Goal: Task Accomplishment & Management: Complete application form

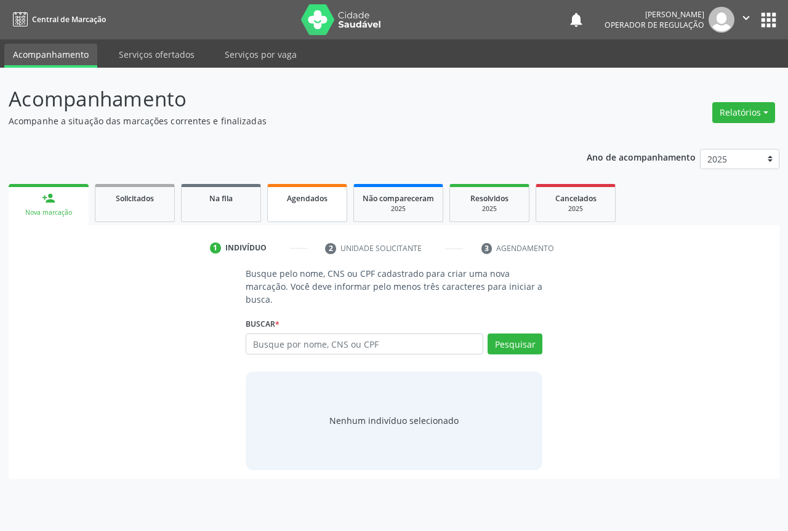
click at [300, 196] on span "Agendados" at bounding box center [307, 198] width 41 height 10
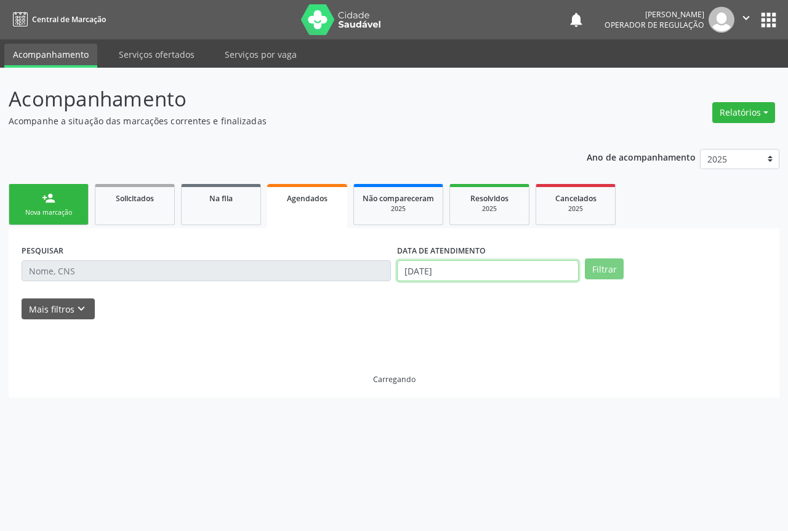
click at [435, 265] on input "[DATE]" at bounding box center [488, 270] width 182 height 21
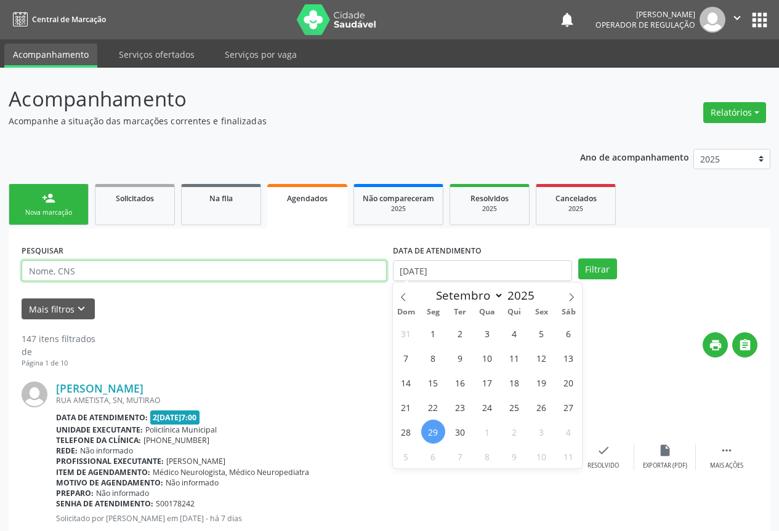
click at [320, 272] on input "text" at bounding box center [204, 270] width 365 height 21
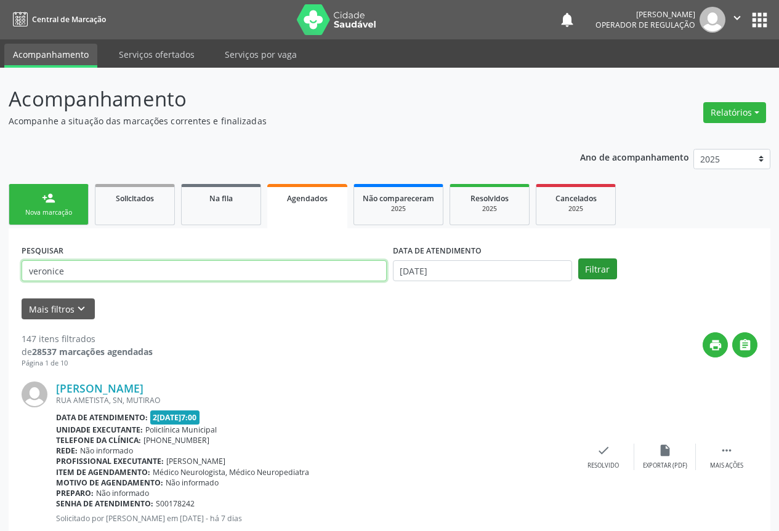
type input "veronice"
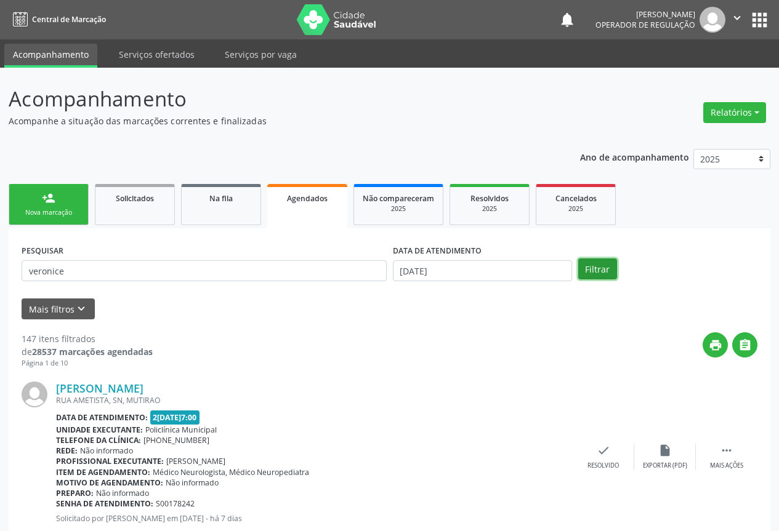
click at [604, 268] on button "Filtrar" at bounding box center [597, 268] width 39 height 21
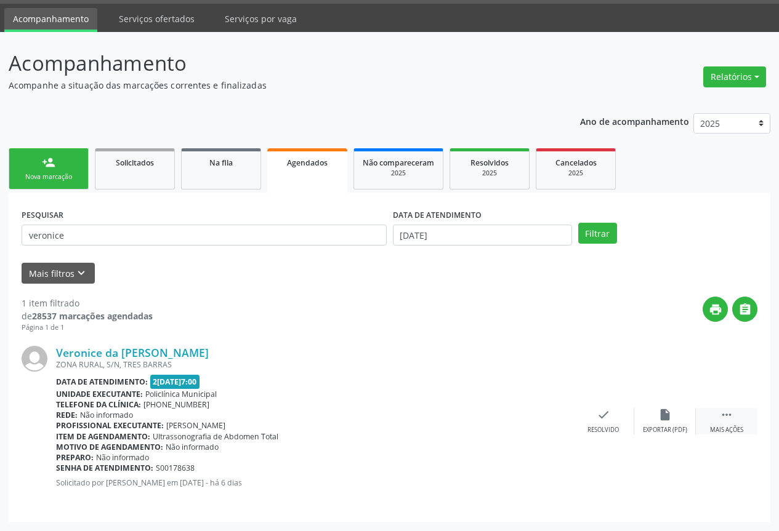
click at [727, 415] on icon "" at bounding box center [726, 415] width 14 height 14
click at [489, 422] on div "print Imprimir" at bounding box center [480, 421] width 62 height 26
click at [50, 169] on div "person_add" at bounding box center [49, 163] width 14 height 14
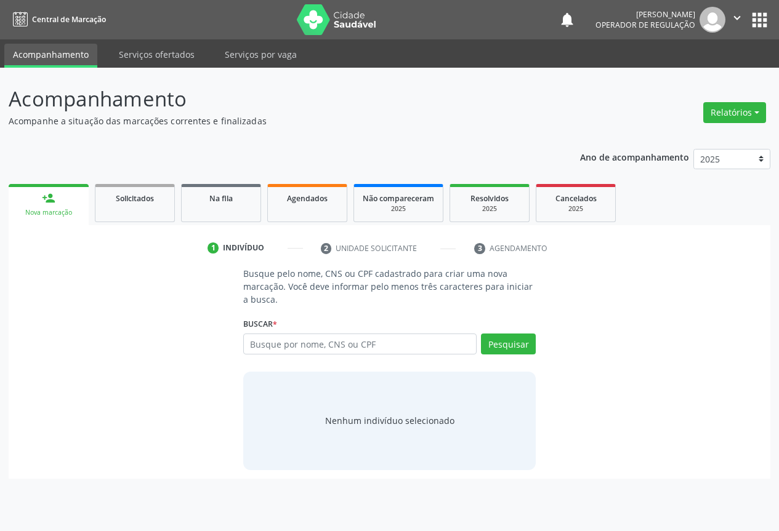
scroll to position [0, 0]
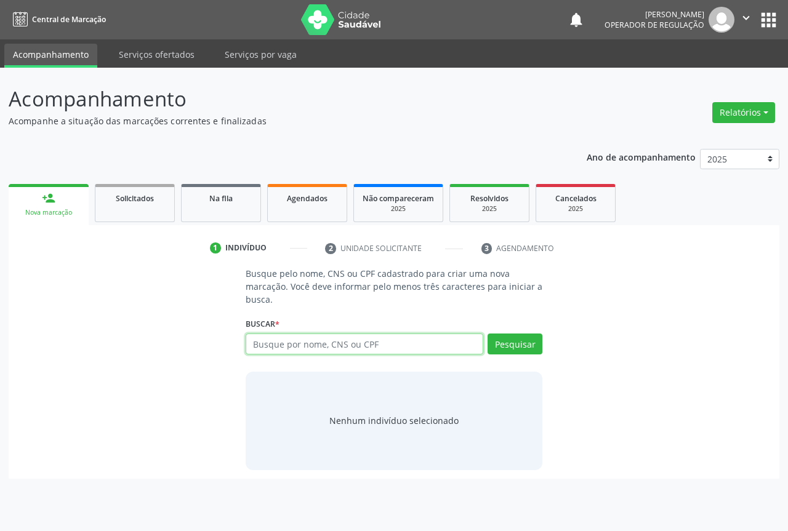
click at [348, 341] on input "text" at bounding box center [365, 344] width 238 height 21
click at [346, 343] on input "704001348551760" at bounding box center [365, 344] width 238 height 21
type input "704001348551760"
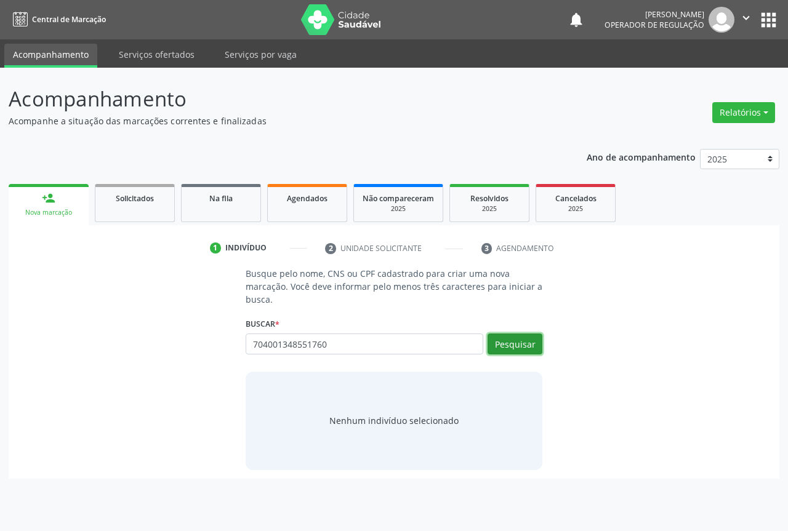
click at [537, 350] on button "Pesquisar" at bounding box center [514, 344] width 55 height 21
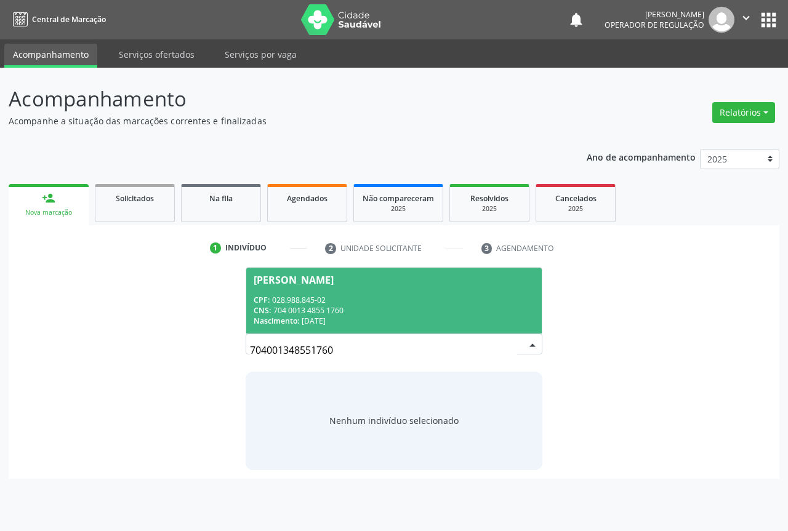
click at [420, 306] on div "CNS: 704 0013 4855 1760" at bounding box center [394, 310] width 281 height 10
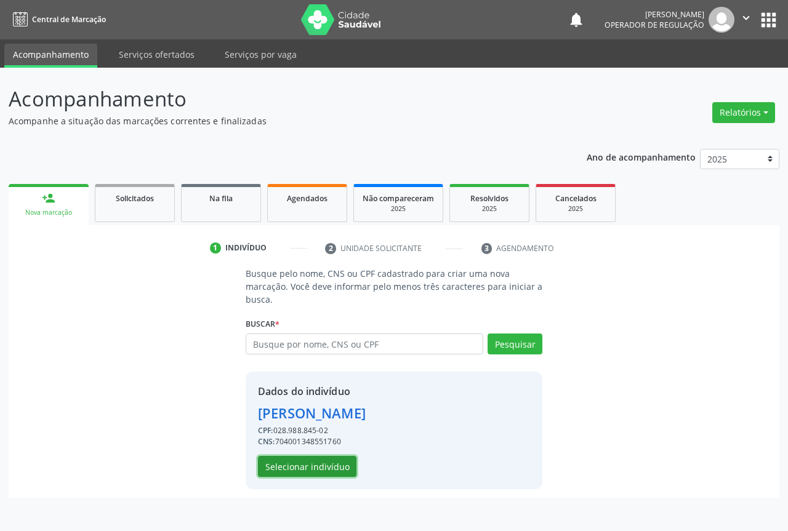
click at [316, 468] on button "Selecionar indivíduo" at bounding box center [307, 466] width 98 height 21
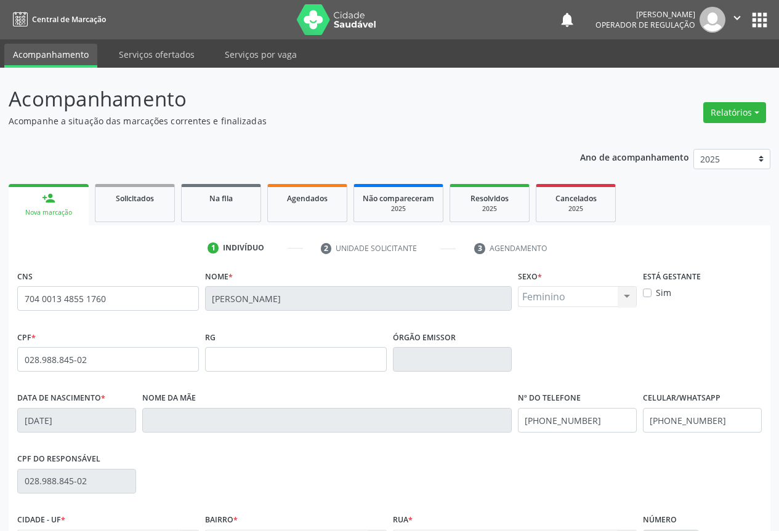
scroll to position [136, 0]
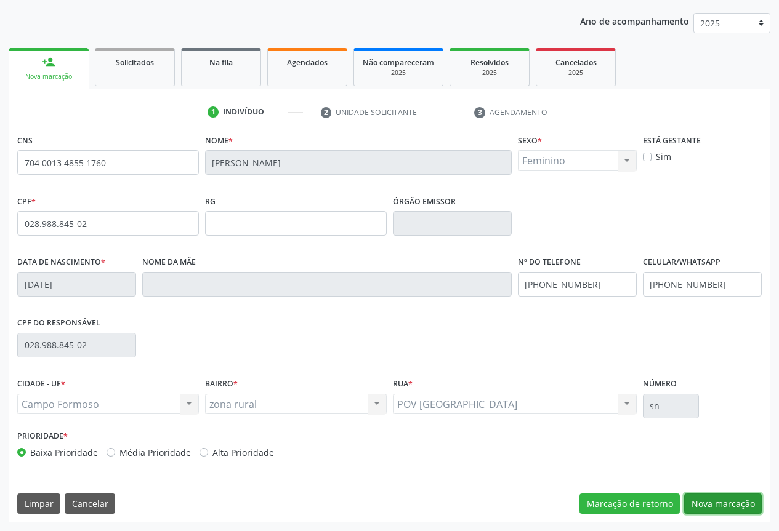
click at [729, 509] on button "Nova marcação" at bounding box center [723, 504] width 78 height 21
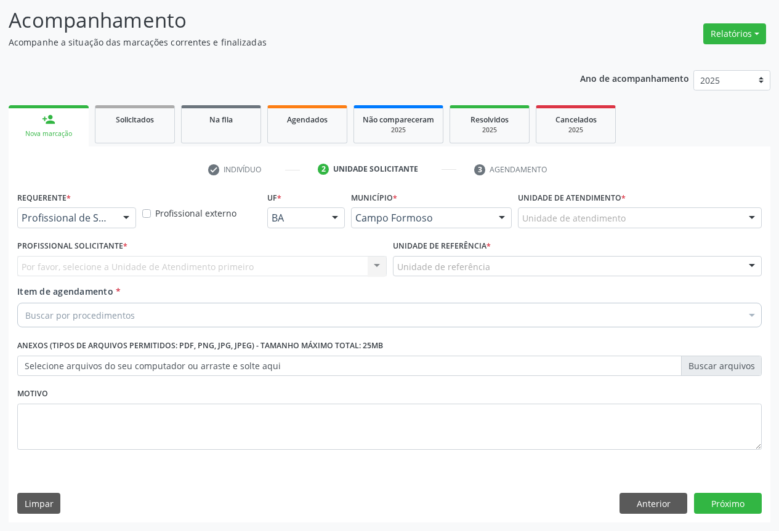
scroll to position [79, 0]
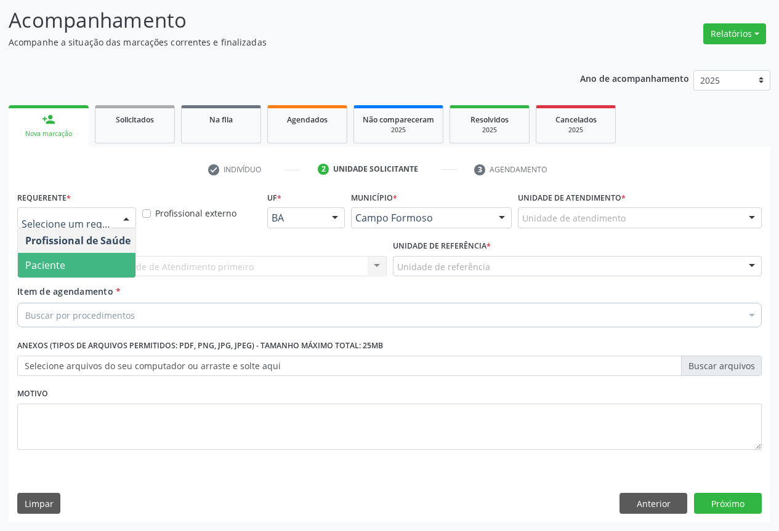
click at [77, 268] on span "Paciente" at bounding box center [78, 265] width 120 height 25
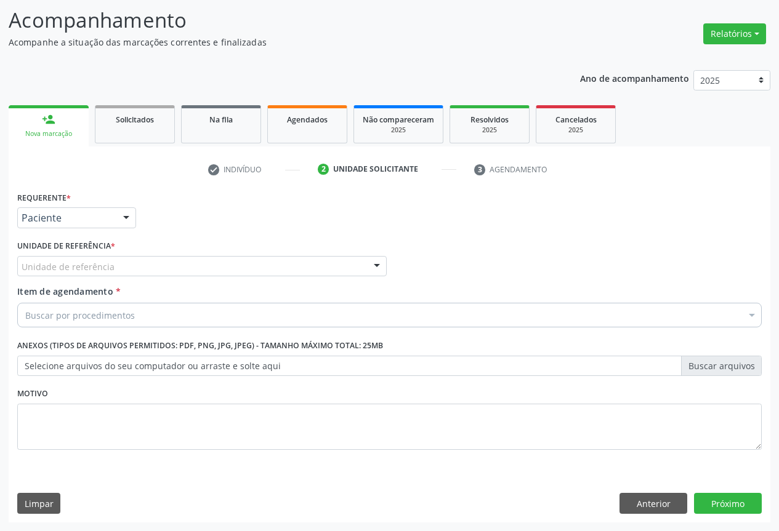
click at [146, 266] on div "Unidade de referência" at bounding box center [201, 266] width 369 height 21
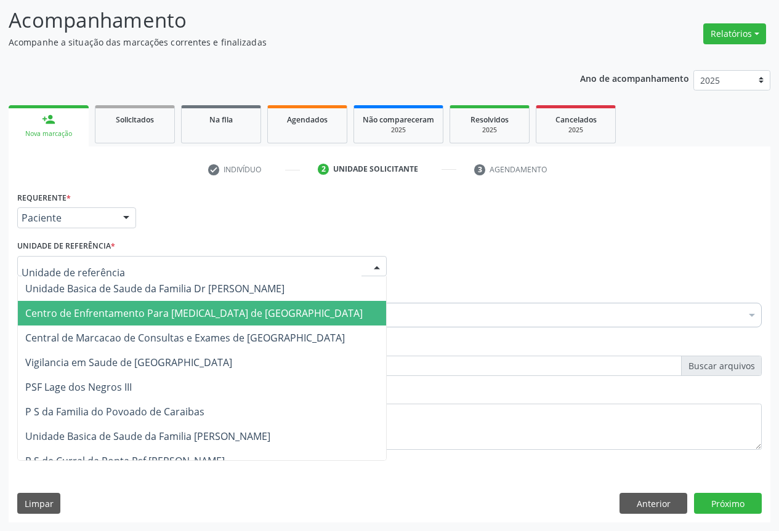
click at [163, 325] on span "Centro de Enfrentamento Para [MEDICAL_DATA] de [GEOGRAPHIC_DATA]" at bounding box center [202, 313] width 368 height 25
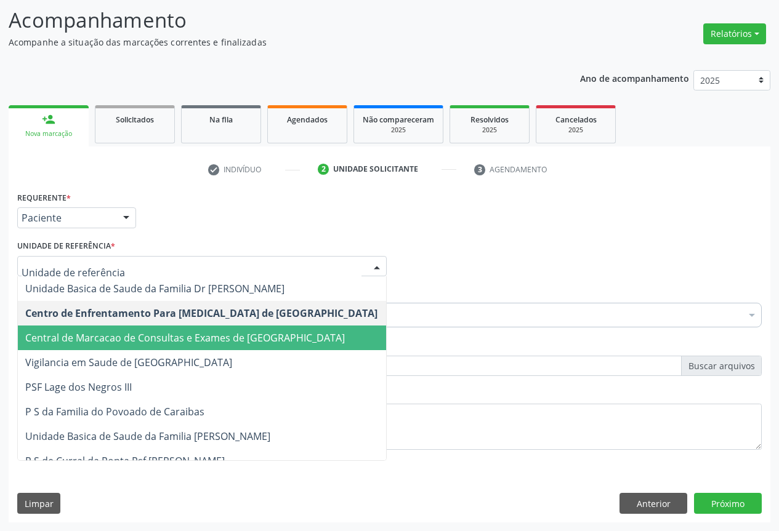
click at [154, 333] on span "Central de Marcacao de Consultas e Exames de [GEOGRAPHIC_DATA]" at bounding box center [184, 338] width 319 height 14
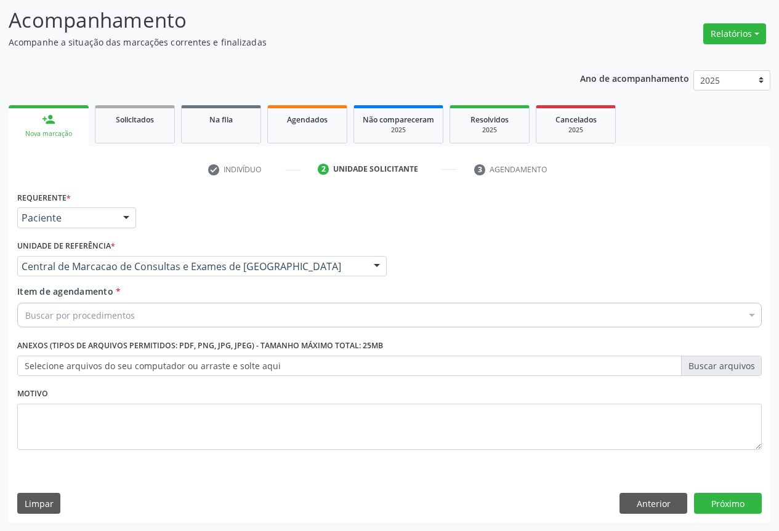
click at [180, 319] on div "Buscar por procedimentos" at bounding box center [389, 315] width 744 height 25
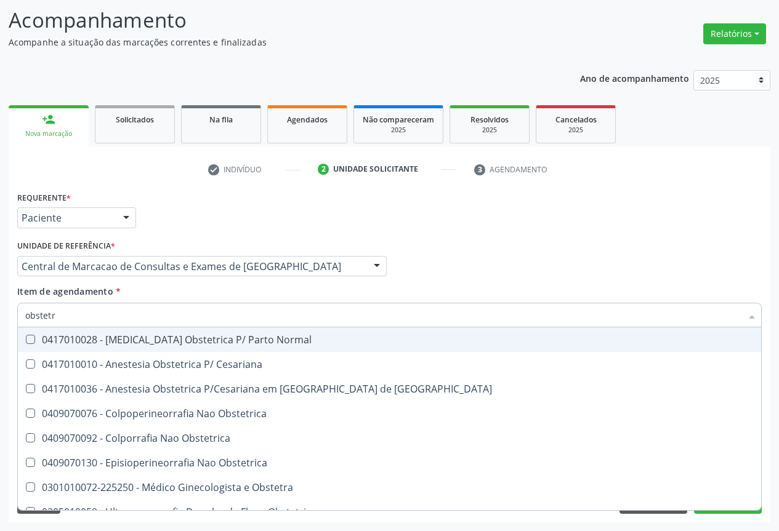
type input "obstetra"
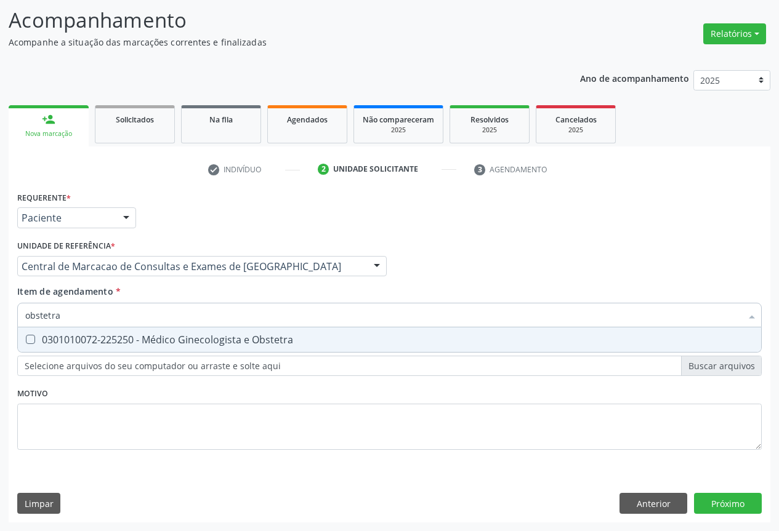
click at [189, 338] on div "0301010072-225250 - Médico Ginecologista e Obstetra" at bounding box center [389, 340] width 728 height 10
checkbox Obstetra "true"
click at [716, 494] on div "Requerente * Paciente Profissional de Saúde Paciente Nenhum resultado encontrad…" at bounding box center [389, 355] width 761 height 334
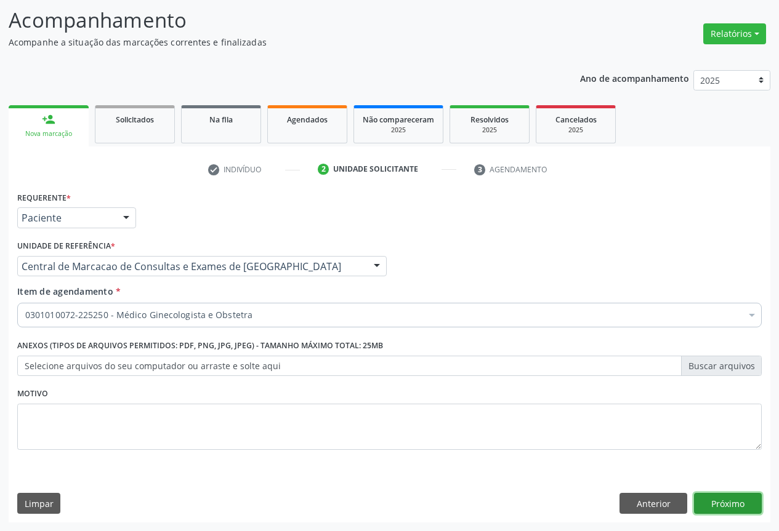
click at [731, 505] on button "Próximo" at bounding box center [728, 503] width 68 height 21
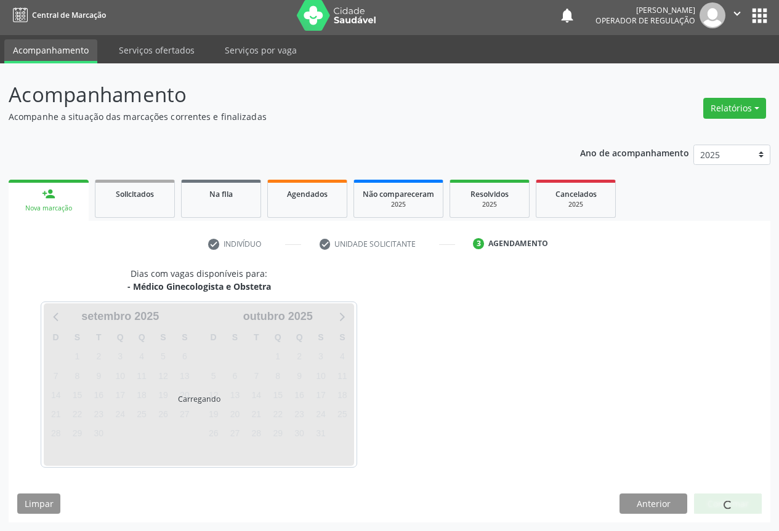
scroll to position [4, 0]
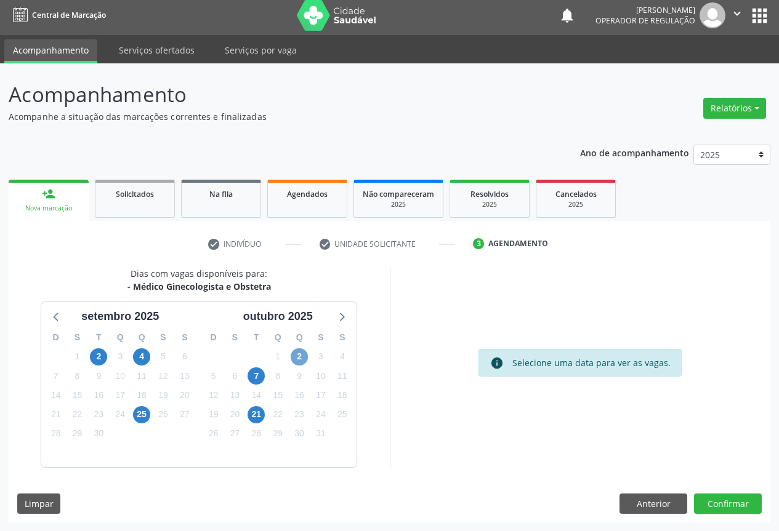
click at [303, 358] on span "2" at bounding box center [298, 356] width 17 height 17
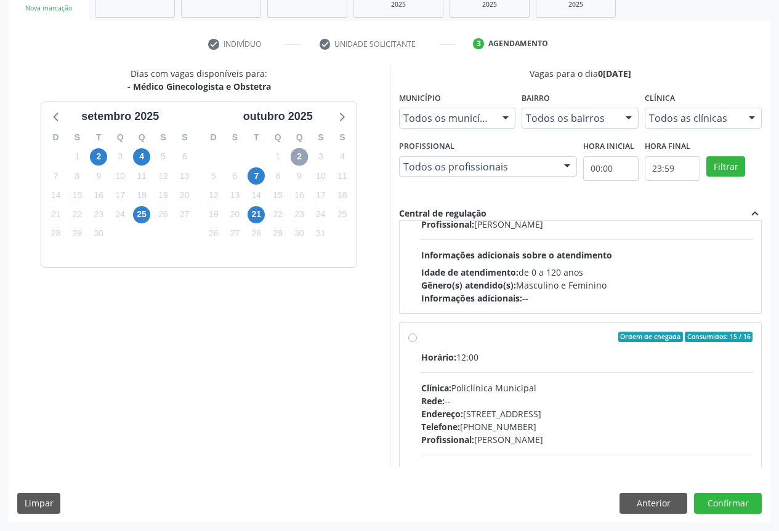
scroll to position [0, 0]
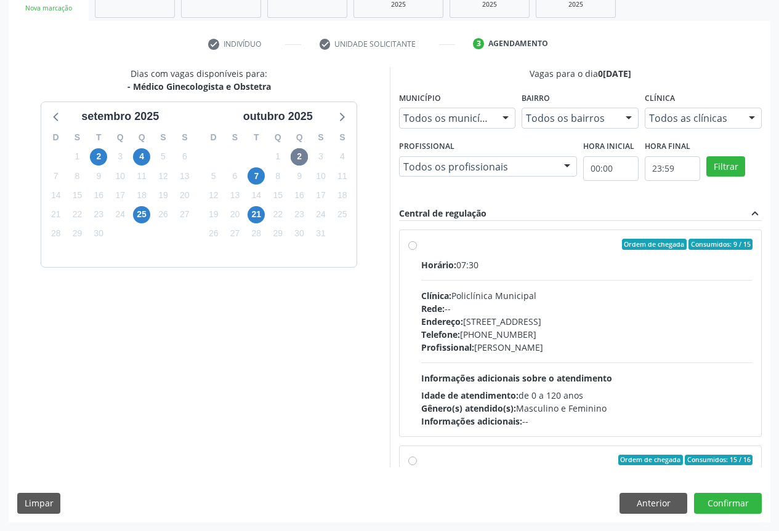
click at [522, 363] on div "Horário: 07:30 Clínica: Policlínica Municipal Rede: -- [GEOGRAPHIC_DATA]: [STRE…" at bounding box center [587, 342] width 332 height 169
click at [417, 250] on input "Ordem de chegada Consumidos: 9 / 15 Horário: 07:30 Clínica: Policlínica Municip…" at bounding box center [412, 244] width 9 height 11
radio input "true"
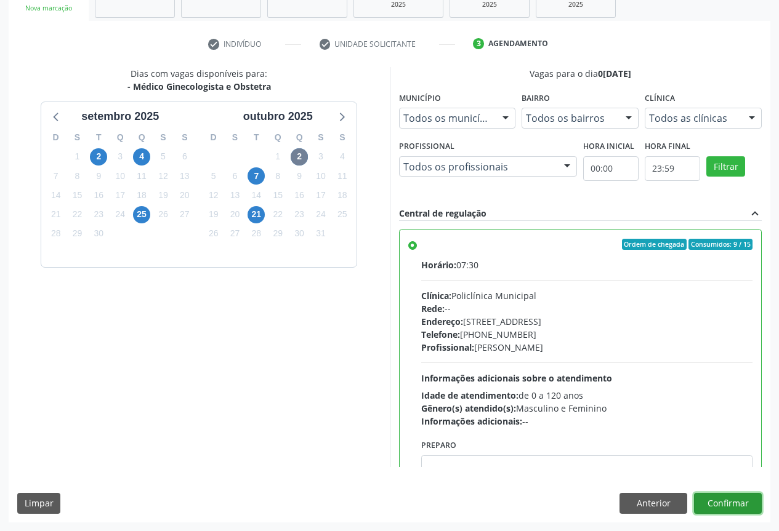
click at [733, 503] on button "Confirmar" at bounding box center [728, 503] width 68 height 21
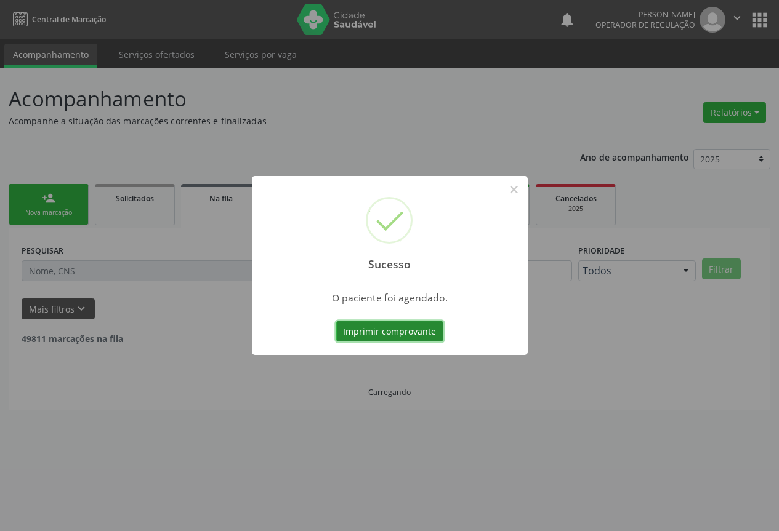
click at [403, 332] on button "Imprimir comprovante" at bounding box center [389, 331] width 107 height 21
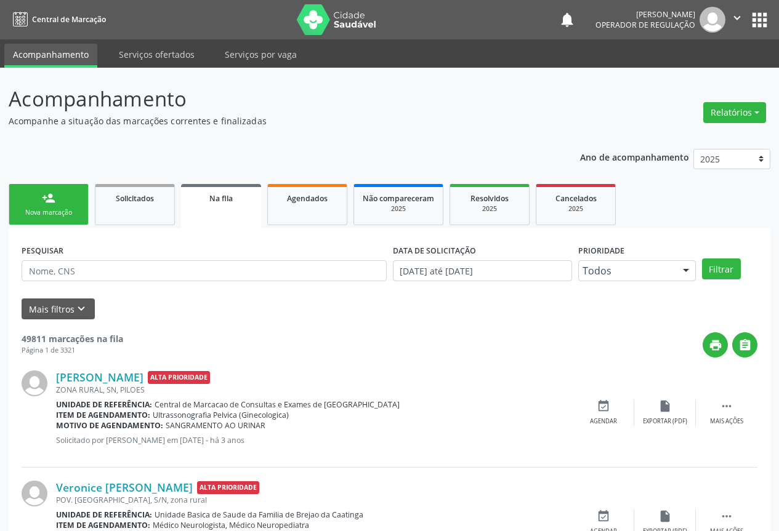
click at [42, 208] on div "Nova marcação" at bounding box center [49, 212] width 62 height 9
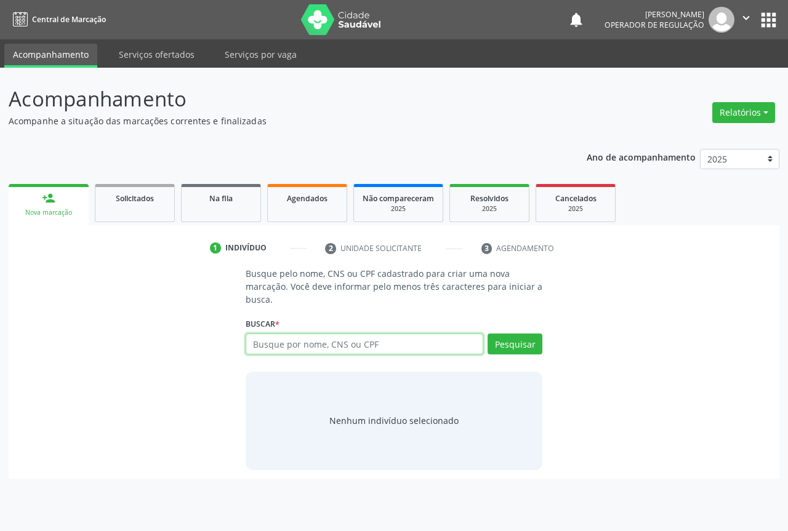
click at [278, 352] on input "text" at bounding box center [365, 344] width 238 height 21
type input "70250335236"
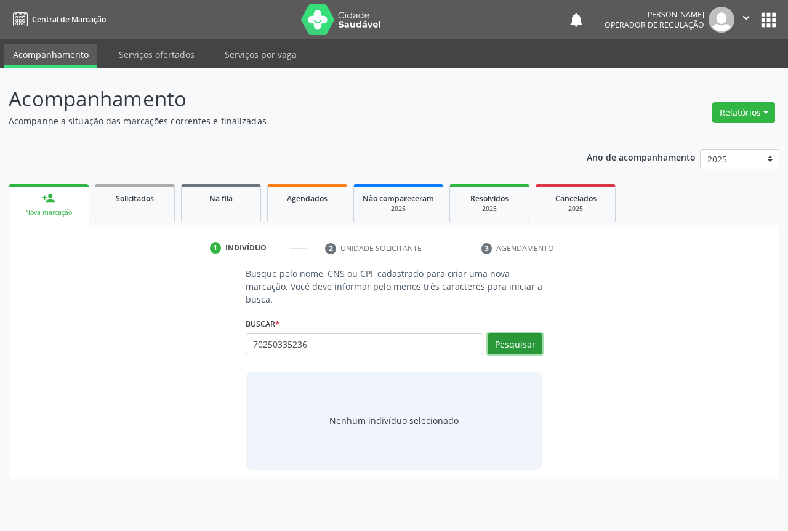
click at [503, 348] on button "Pesquisar" at bounding box center [514, 344] width 55 height 21
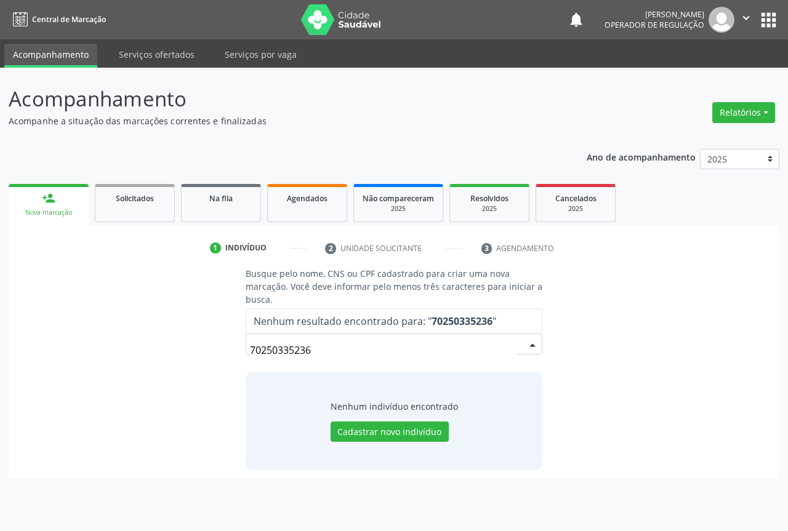
click at [318, 345] on input "70250335236" at bounding box center [383, 350] width 267 height 25
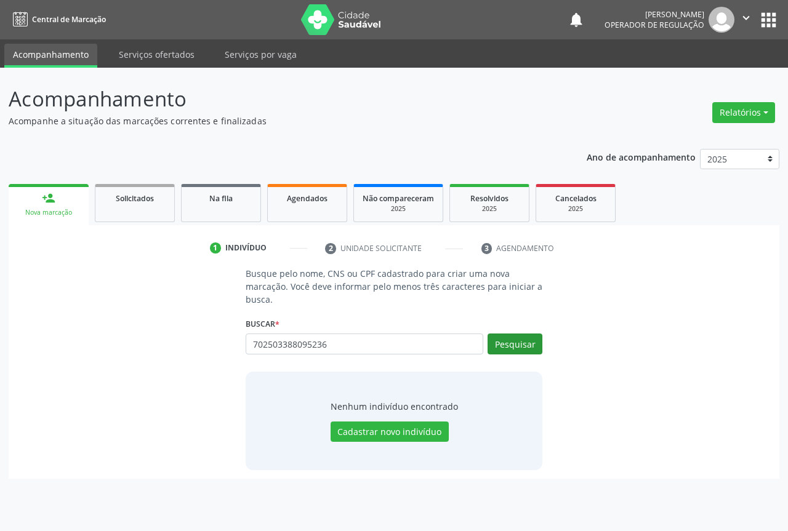
type input "702503388095236"
click at [518, 350] on button "Pesquisar" at bounding box center [514, 344] width 55 height 21
type input "702503388095236"
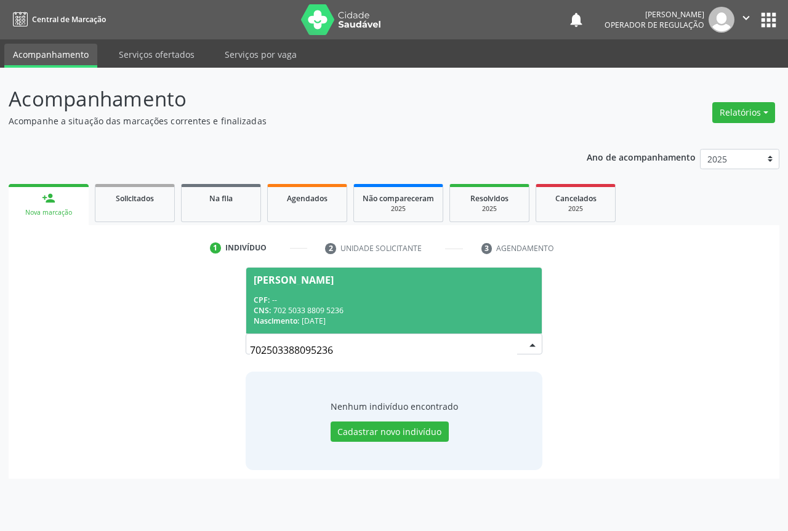
click at [295, 296] on div "CPF: --" at bounding box center [394, 300] width 281 height 10
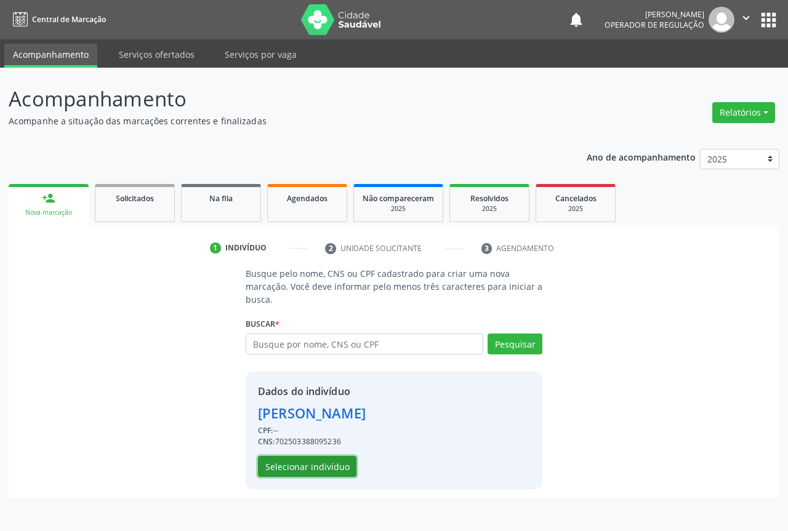
click at [305, 460] on button "Selecionar indivíduo" at bounding box center [307, 466] width 98 height 21
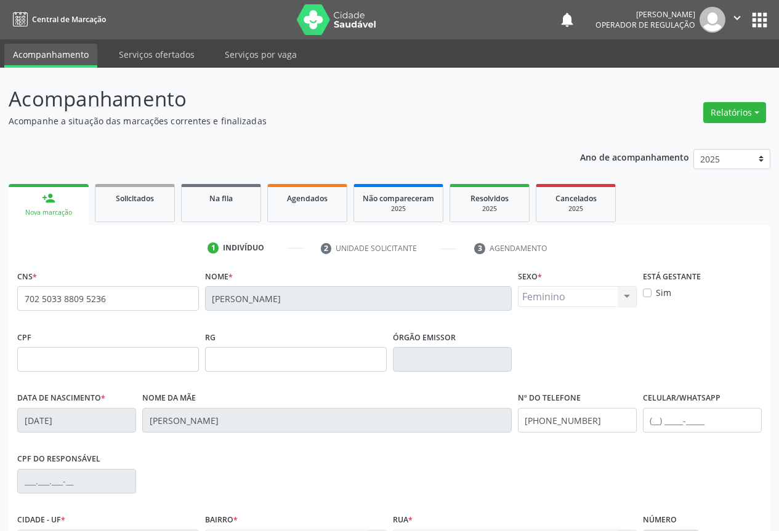
scroll to position [136, 0]
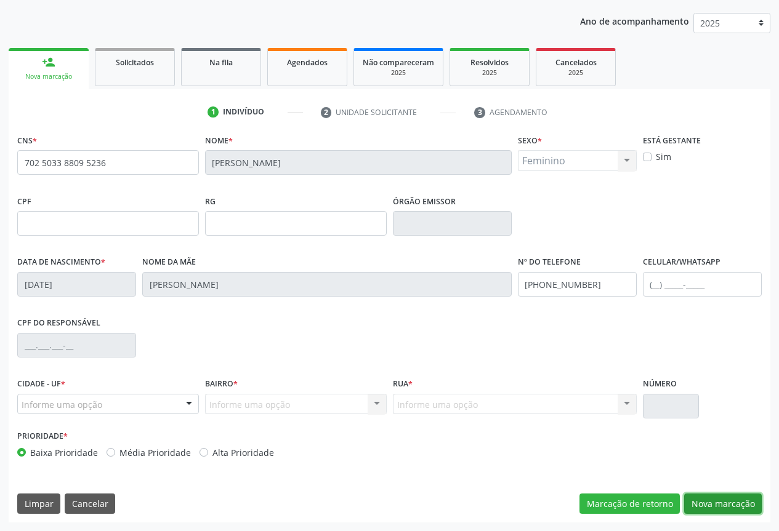
click at [736, 494] on button "Nova marcação" at bounding box center [723, 504] width 78 height 21
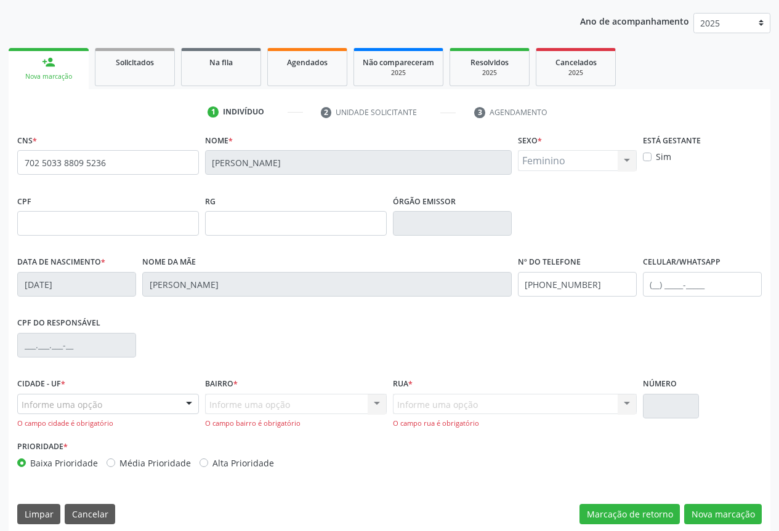
click at [166, 401] on div "Informe uma opção" at bounding box center [108, 404] width 182 height 21
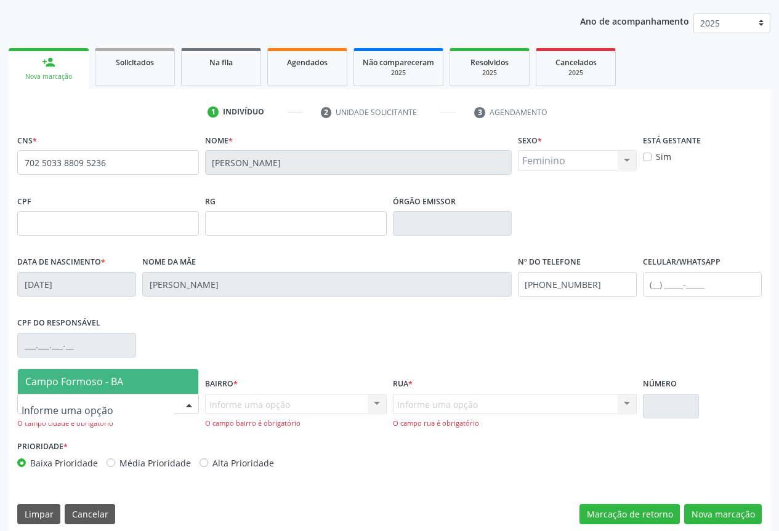
click at [168, 383] on span "Campo Formoso - BA" at bounding box center [108, 381] width 180 height 25
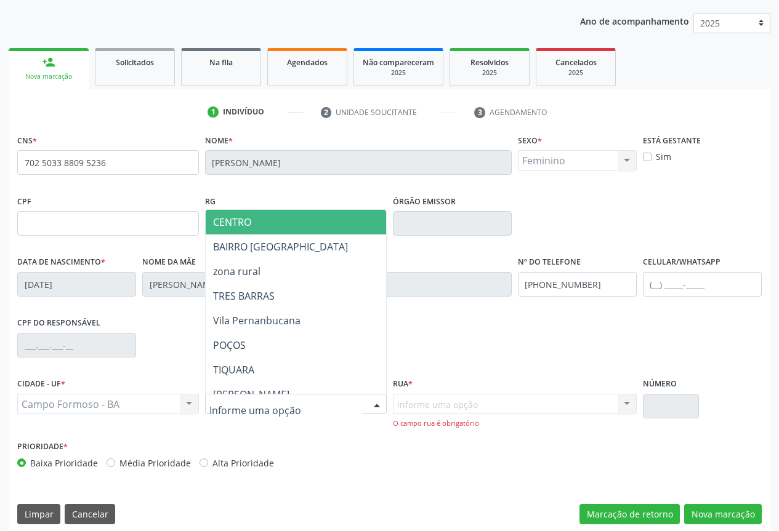
click at [366, 401] on div "CENTRO BAIRRO [GEOGRAPHIC_DATA] zona rural [GEOGRAPHIC_DATA] [GEOGRAPHIC_DATA] …" at bounding box center [296, 404] width 182 height 21
click at [313, 225] on span "CENTRO" at bounding box center [339, 222] width 266 height 25
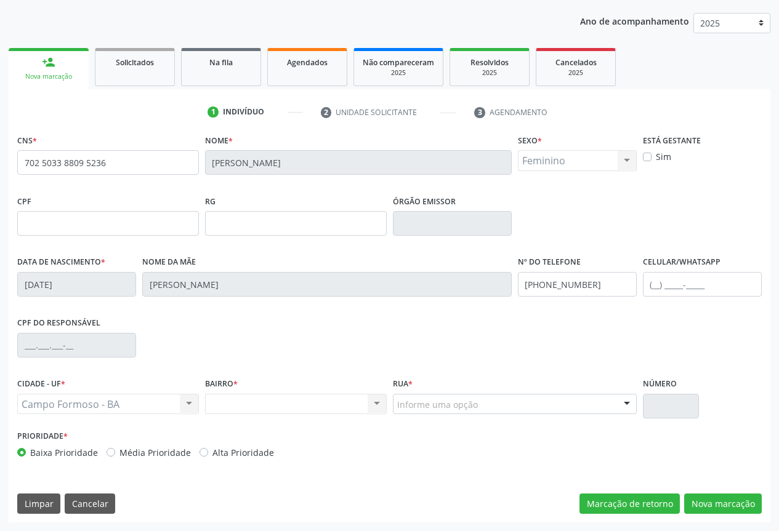
click at [550, 399] on div "Informe uma opção" at bounding box center [515, 404] width 244 height 21
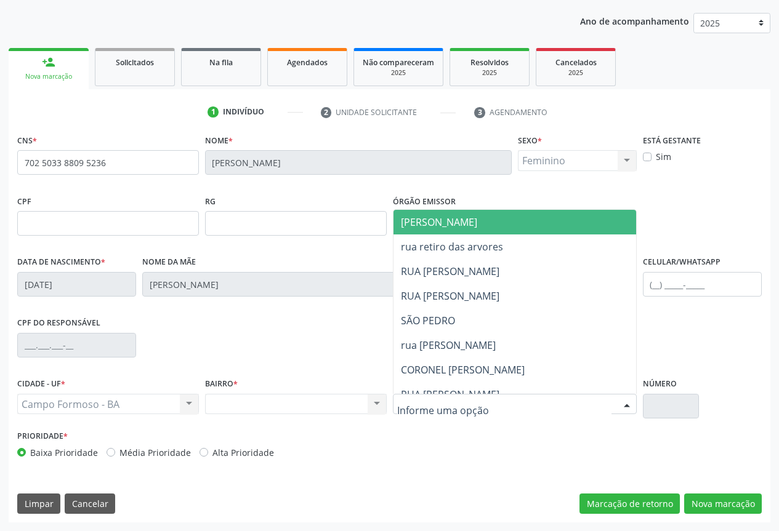
click at [468, 221] on span "[PERSON_NAME]" at bounding box center [439, 222] width 76 height 14
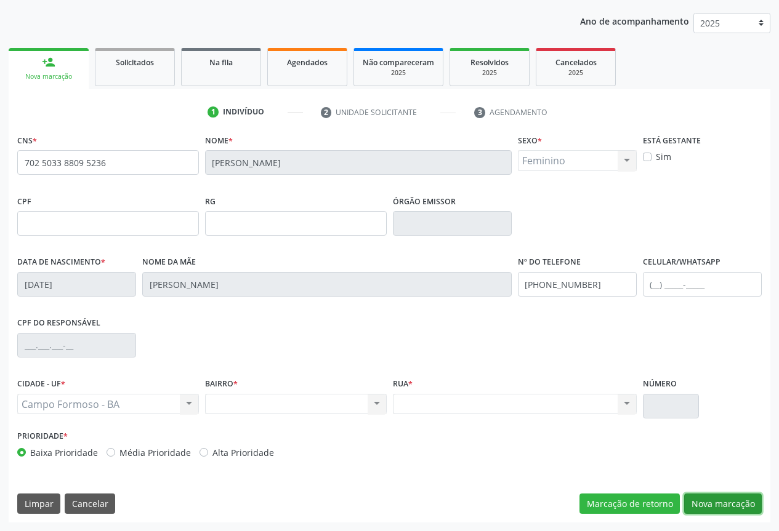
click at [697, 498] on button "Nova marcação" at bounding box center [723, 504] width 78 height 21
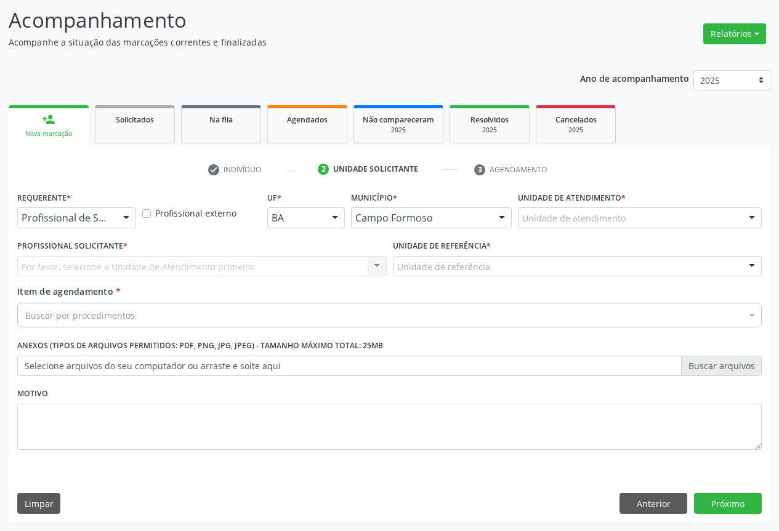
scroll to position [79, 0]
click at [95, 208] on div "Profissional de Saúde" at bounding box center [76, 217] width 119 height 21
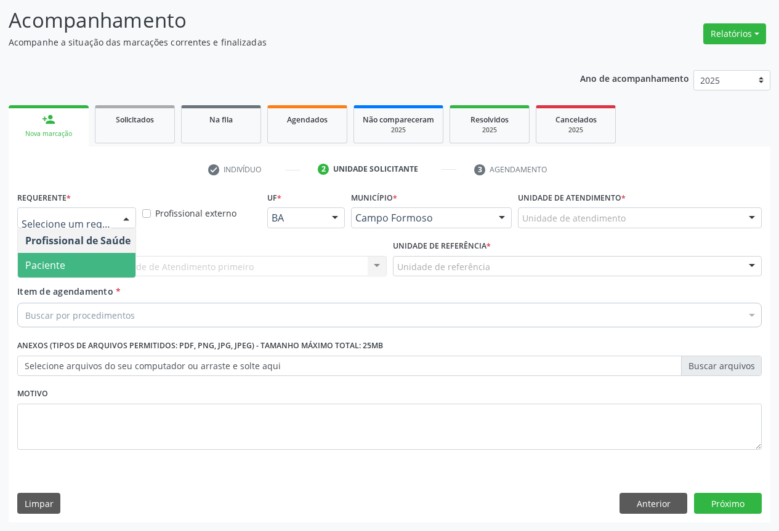
click at [60, 260] on span "Paciente" at bounding box center [45, 265] width 40 height 14
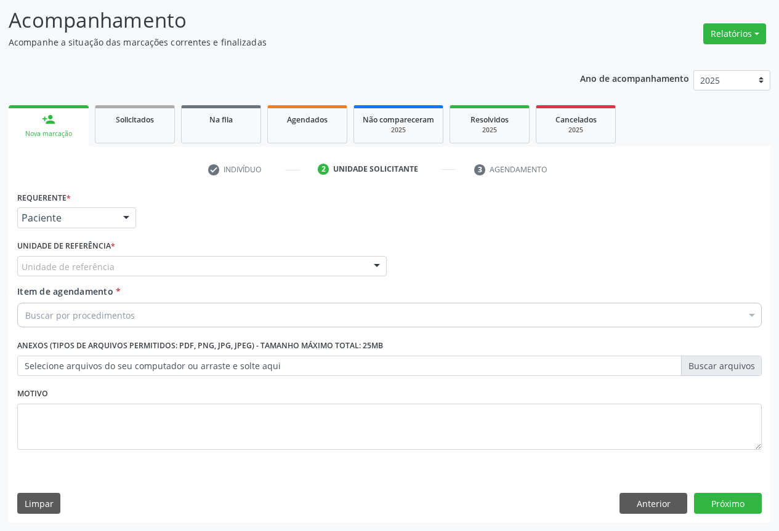
drag, startPoint x: 155, startPoint y: 255, endPoint x: 156, endPoint y: 268, distance: 13.6
click at [156, 255] on div "Unidade de referência * Unidade de referência Unidade Basica de Saude da Famili…" at bounding box center [201, 256] width 369 height 39
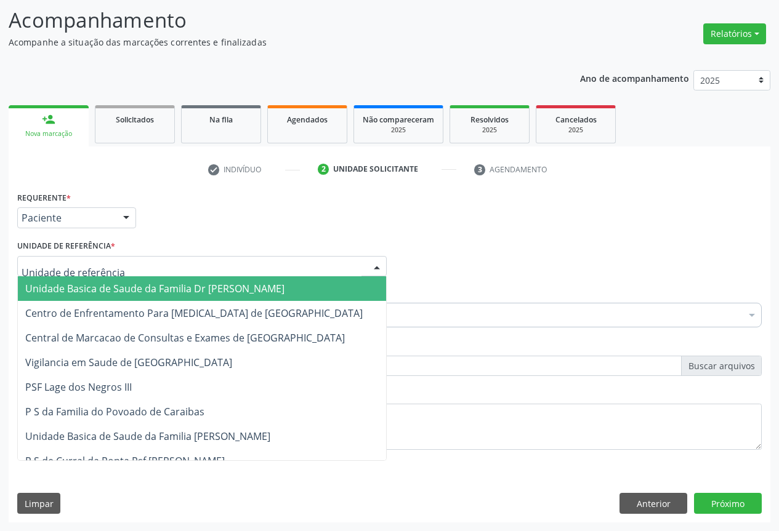
click at [166, 273] on div at bounding box center [201, 266] width 369 height 21
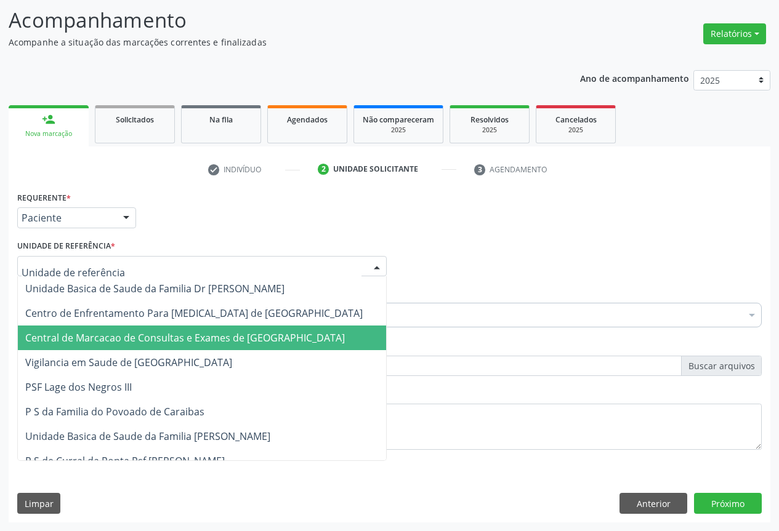
click at [181, 343] on span "Central de Marcacao de Consultas e Exames de [GEOGRAPHIC_DATA]" at bounding box center [184, 338] width 319 height 14
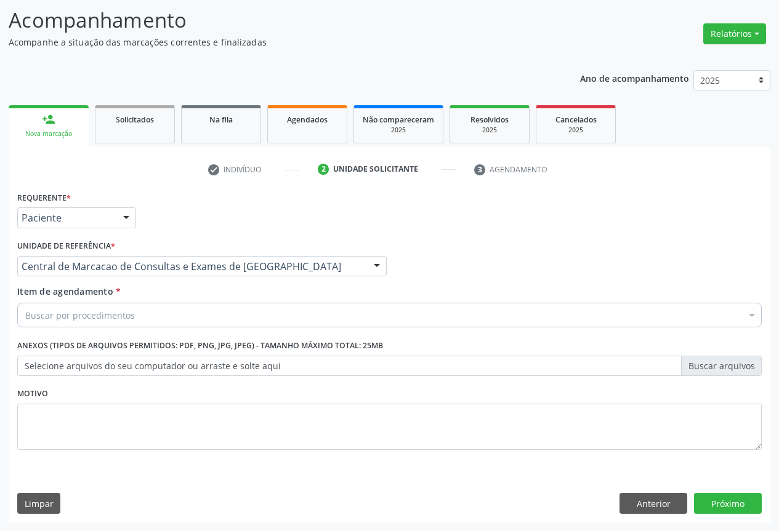
click at [187, 318] on div "Buscar por procedimentos" at bounding box center [389, 315] width 744 height 25
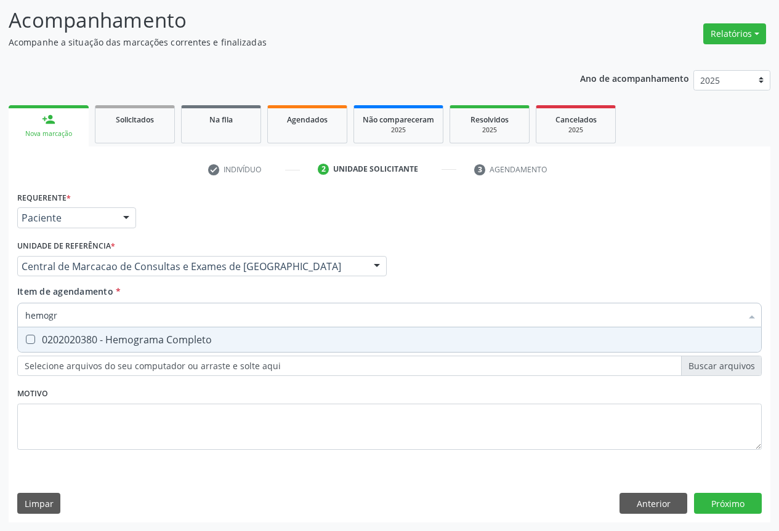
type input "hemogra"
drag, startPoint x: 175, startPoint y: 338, endPoint x: 170, endPoint y: 324, distance: 14.8
click at [172, 338] on div "0202020380 - Hemograma Completo" at bounding box center [389, 340] width 728 height 10
checkbox Completo "true"
click at [171, 316] on input "hemogra" at bounding box center [383, 315] width 716 height 25
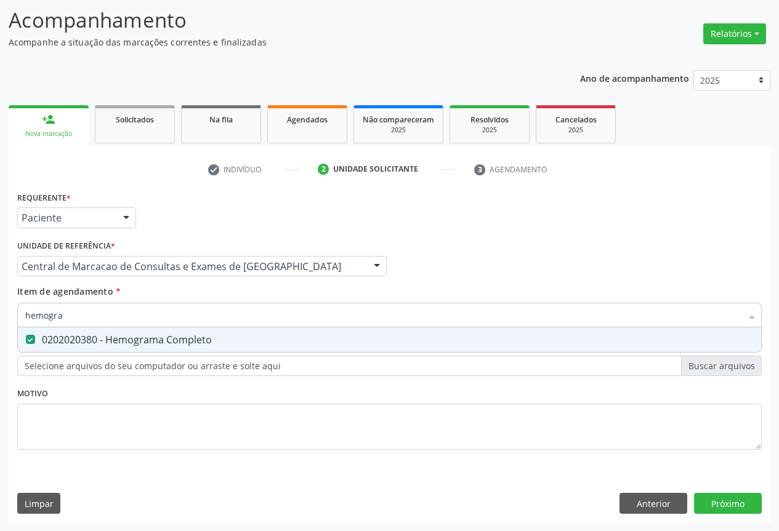
click at [171, 316] on input "hemogra" at bounding box center [383, 315] width 716 height 25
type input "gl"
checkbox Completo "false"
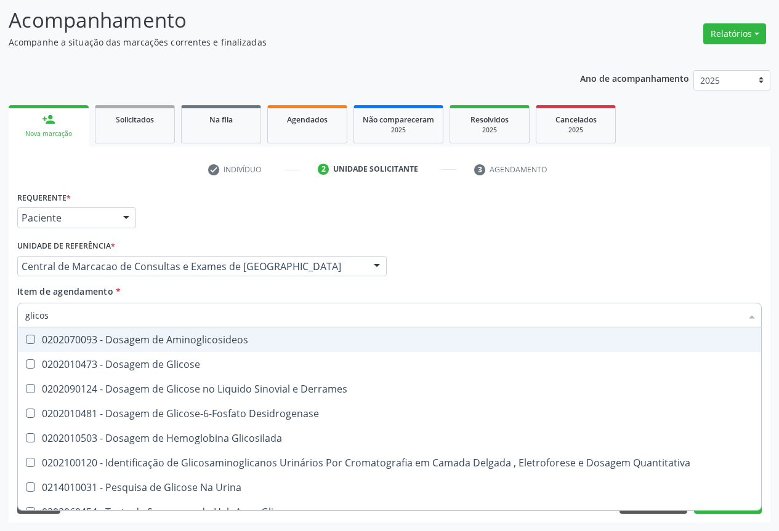
type input "glicose"
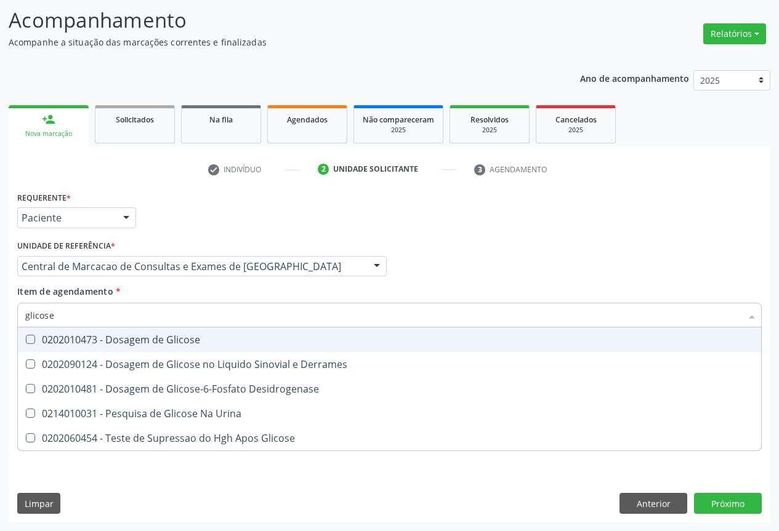
drag, startPoint x: 160, startPoint y: 337, endPoint x: 160, endPoint y: 318, distance: 19.7
click at [160, 335] on div "0202010473 - Dosagem de Glicose" at bounding box center [389, 340] width 728 height 10
checkbox Glicose "true"
click at [161, 311] on input "glicose" at bounding box center [383, 315] width 716 height 25
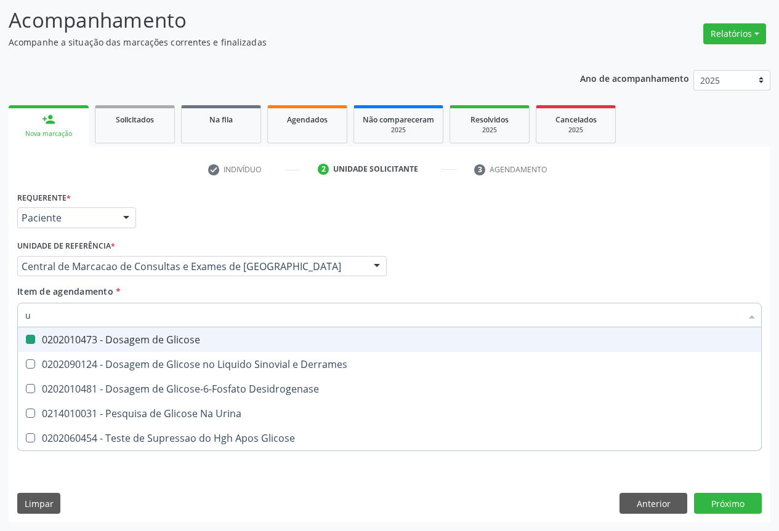
type input "ur"
checkbox Glicose "false"
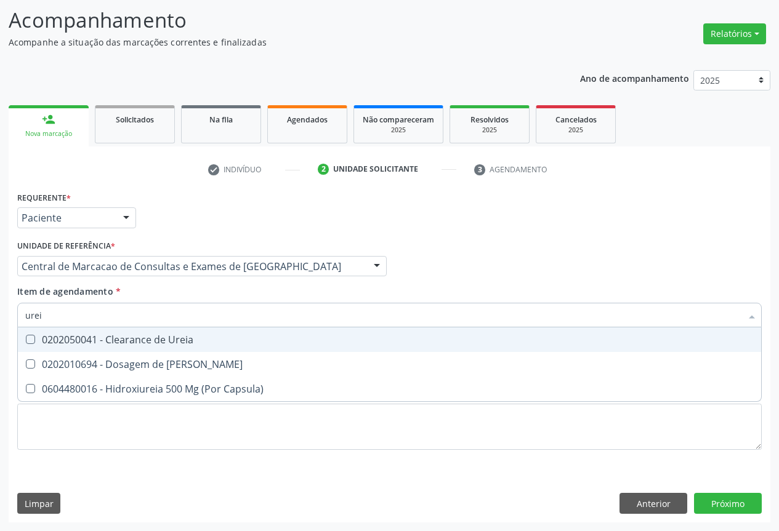
type input "ureia"
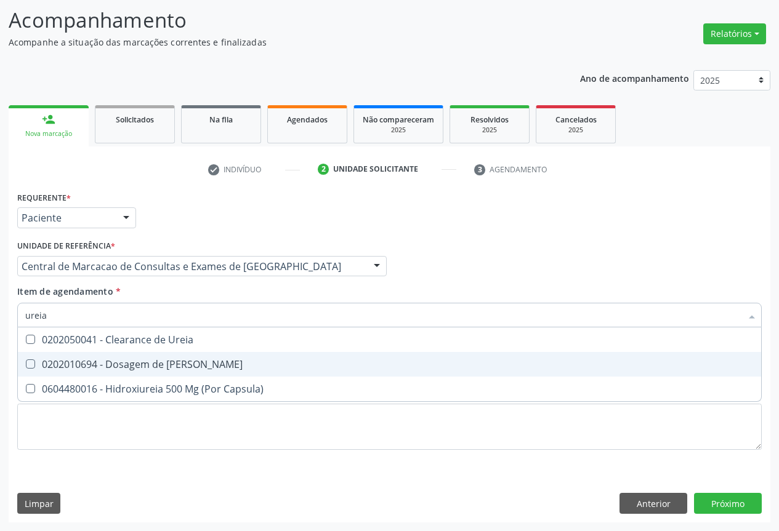
click at [149, 360] on div "0202010694 - Dosagem de [PERSON_NAME]" at bounding box center [389, 364] width 728 height 10
checkbox Ureia "true"
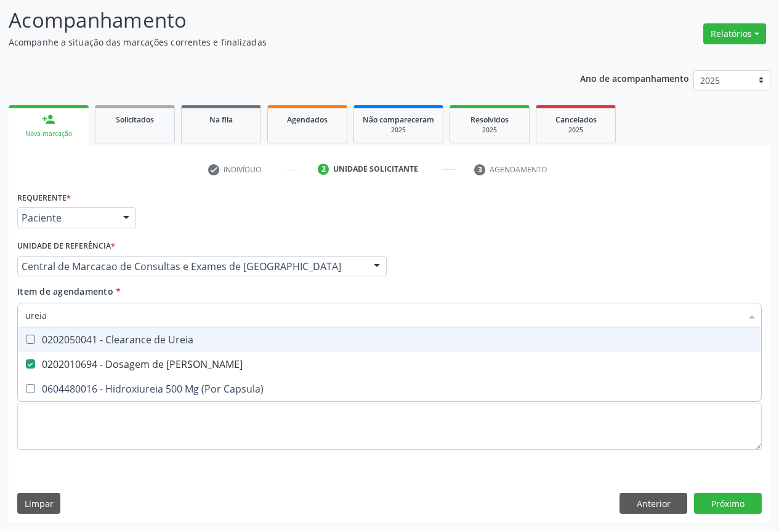
click at [151, 318] on input "ureia" at bounding box center [383, 315] width 716 height 25
type input "c"
checkbox Ureia "false"
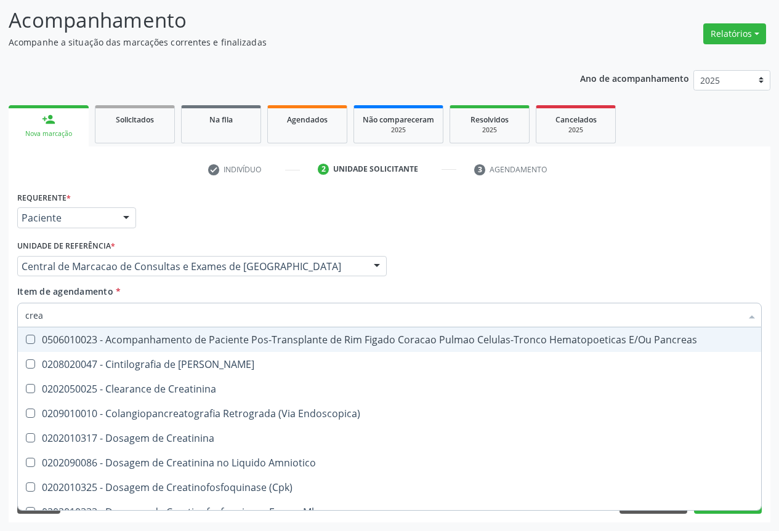
type input "creat"
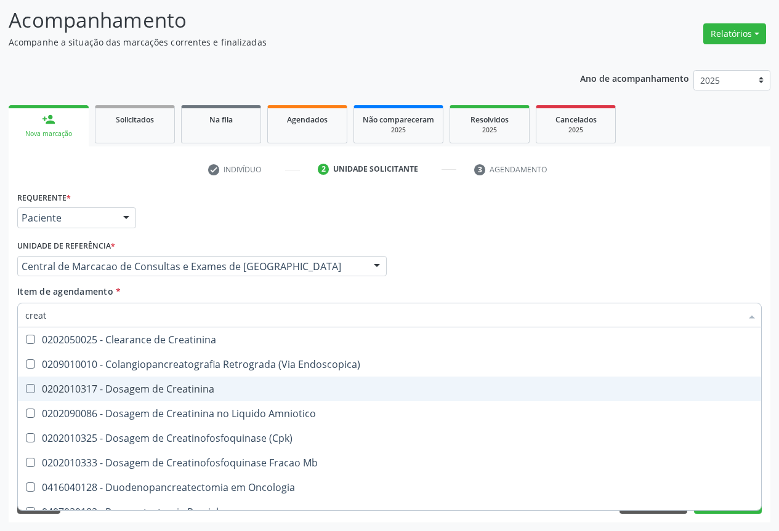
click at [137, 384] on div "0202010317 - Dosagem de Creatinina" at bounding box center [389, 389] width 728 height 10
checkbox Creatinina "true"
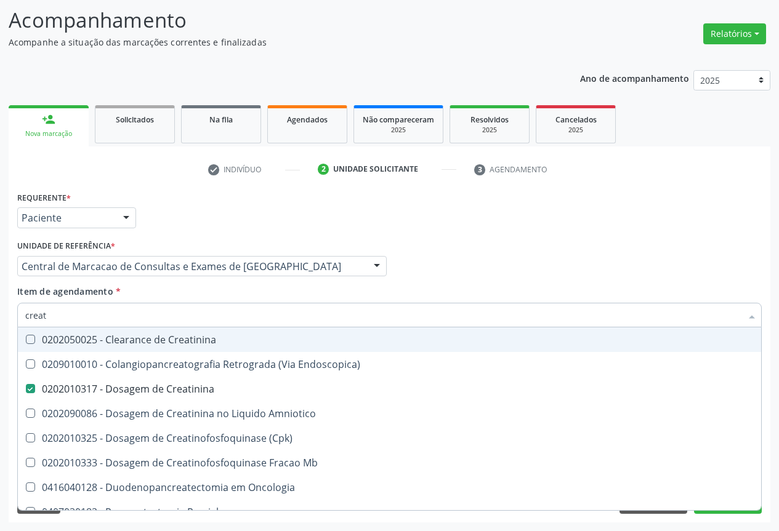
click at [128, 319] on input "creat" at bounding box center [383, 315] width 716 height 25
type input "c"
checkbox Creatinina "false"
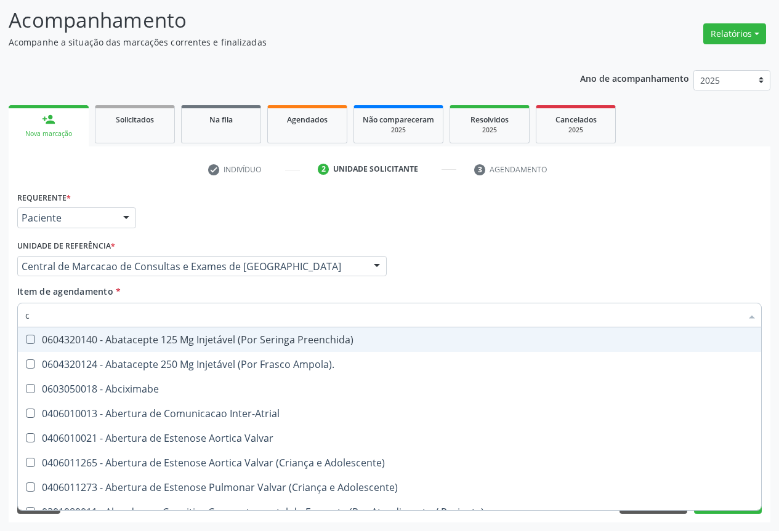
type input "co"
checkbox Comprimido\) "true"
checkbox Osseo "true"
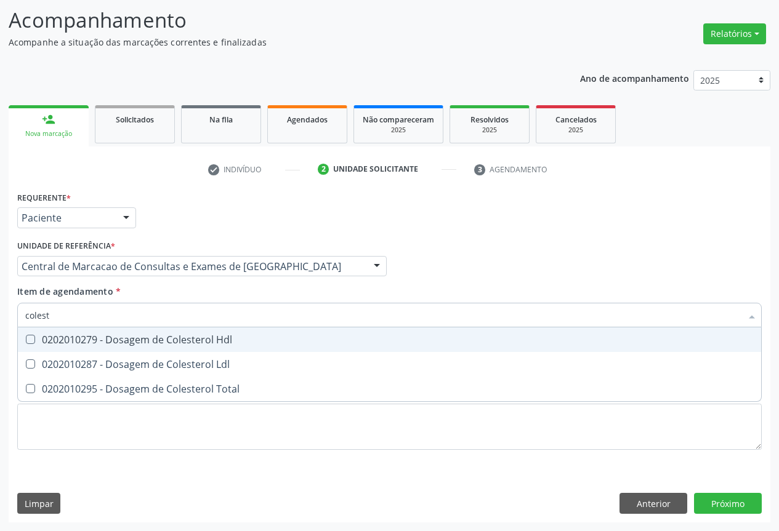
type input "coleste"
drag, startPoint x: 120, startPoint y: 334, endPoint x: 126, endPoint y: 348, distance: 15.8
click at [122, 338] on div "0202010279 - Dosagem de Colesterol Hdl" at bounding box center [389, 340] width 728 height 10
checkbox Hdl "true"
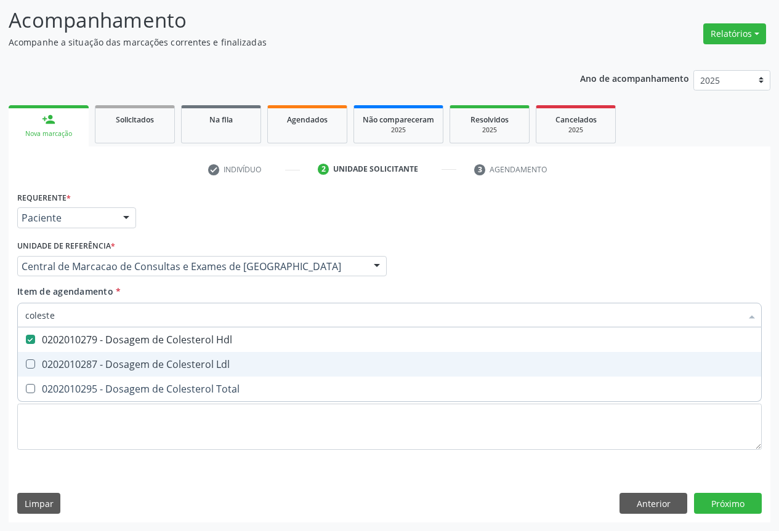
click at [126, 356] on span "0202010287 - Dosagem de Colesterol Ldl" at bounding box center [389, 364] width 743 height 25
checkbox Ldl "true"
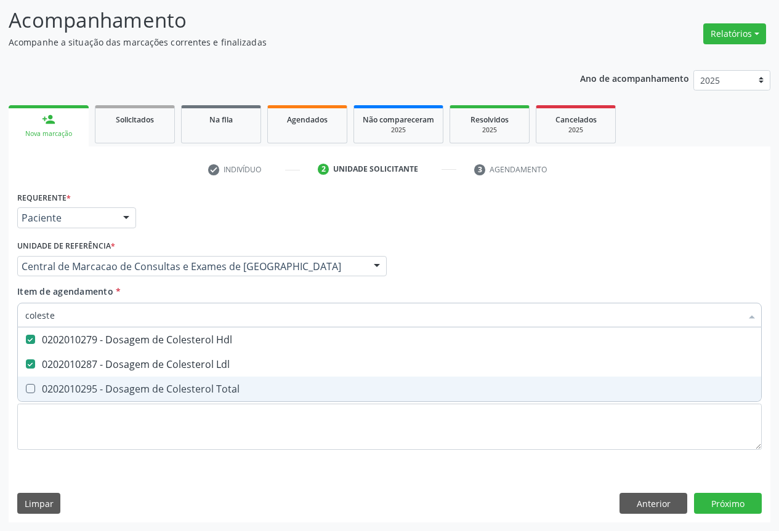
click at [114, 379] on span "0202010295 - Dosagem de Colesterol Total" at bounding box center [389, 389] width 743 height 25
checkbox Total "true"
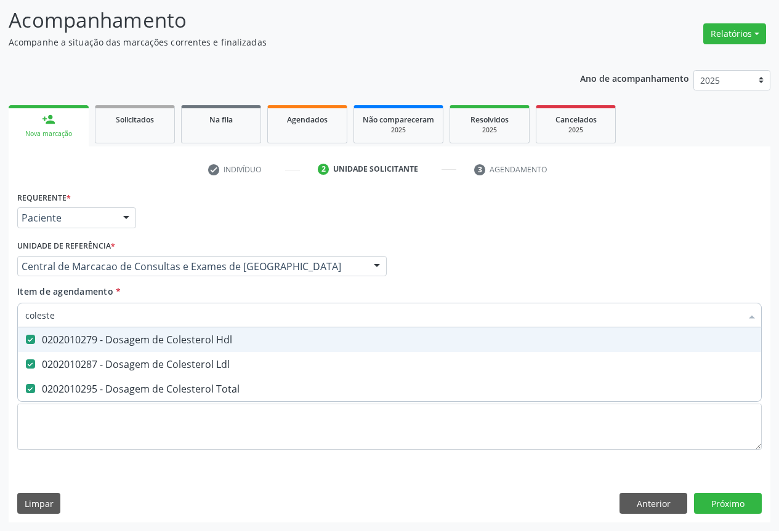
click at [103, 322] on input "coleste" at bounding box center [383, 315] width 716 height 25
type input "r"
checkbox Hdl "false"
checkbox Ldl "false"
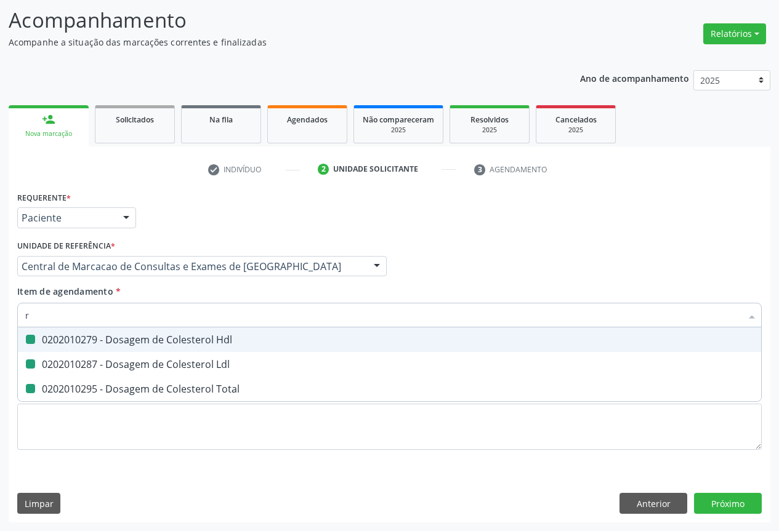
checkbox Total "false"
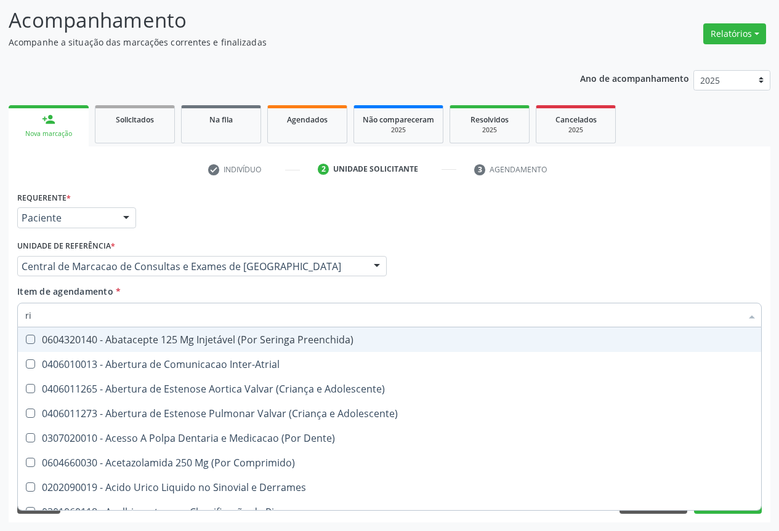
type input "r"
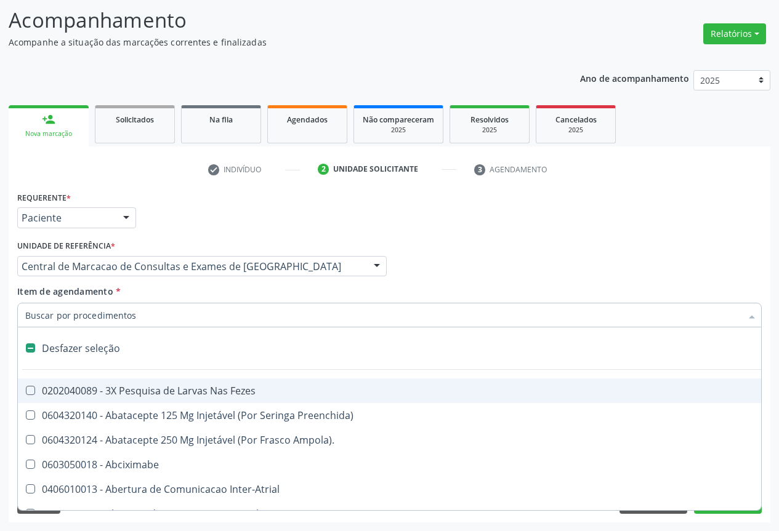
type input "u"
checkbox Pulmonar\) "true"
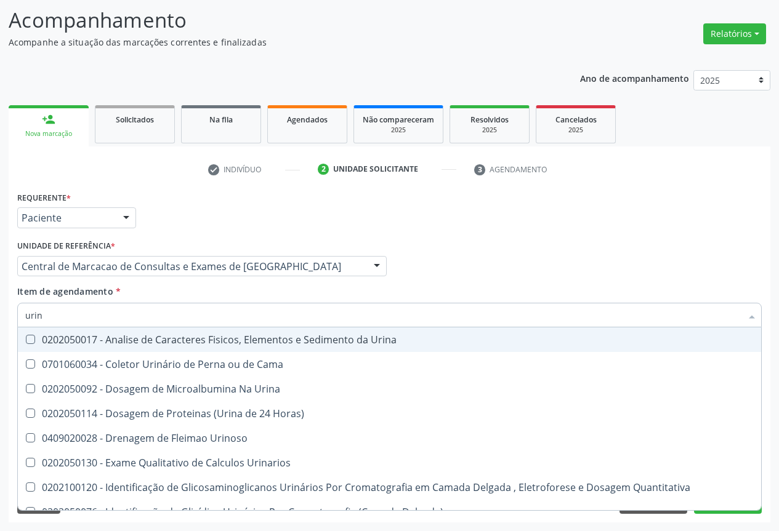
type input "urina"
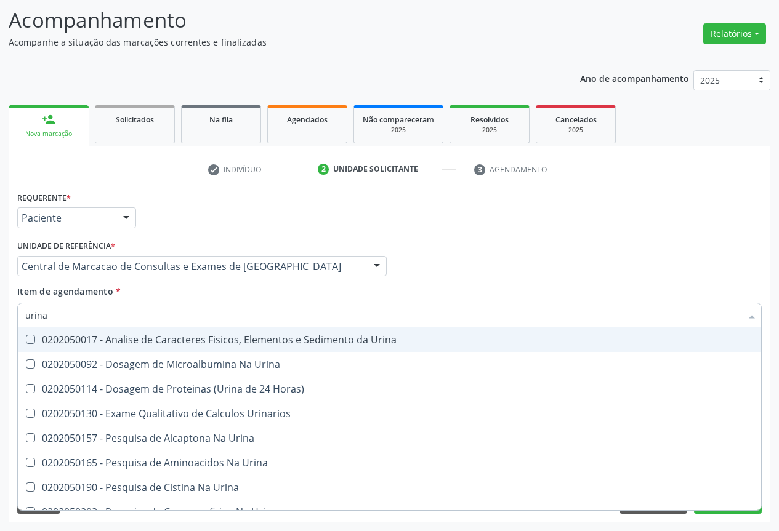
click at [119, 343] on div "0202050017 - Analise de Caracteres Fisicos, Elementos e Sedimento da Urina" at bounding box center [389, 340] width 728 height 10
click at [123, 327] on span "0202050017 - Analise de Caracteres Fisicos, Elementos e Sedimento da Urina" at bounding box center [389, 339] width 743 height 25
click at [113, 333] on span "0202050017 - Analise de Caracteres Fisicos, Elementos e Sedimento da Urina" at bounding box center [389, 339] width 743 height 25
checkbox Urina "true"
click at [119, 318] on input "urina" at bounding box center [383, 315] width 716 height 25
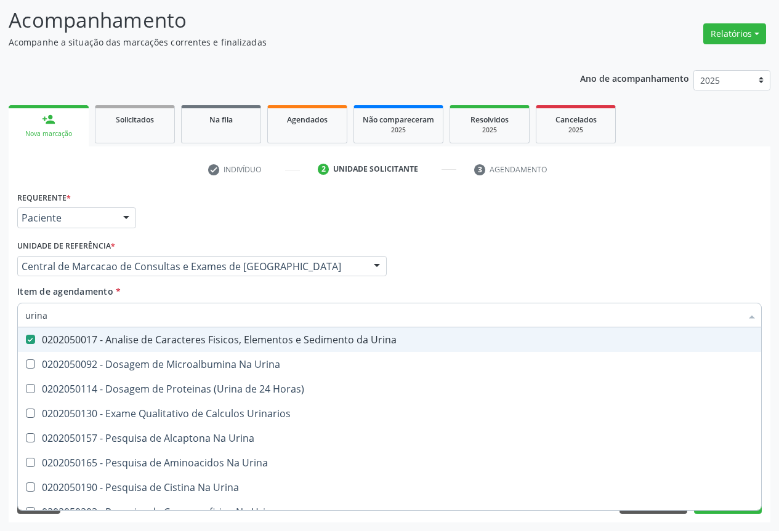
click at [119, 318] on input "urina" at bounding box center [383, 315] width 716 height 25
type input "f"
checkbox Urina "false"
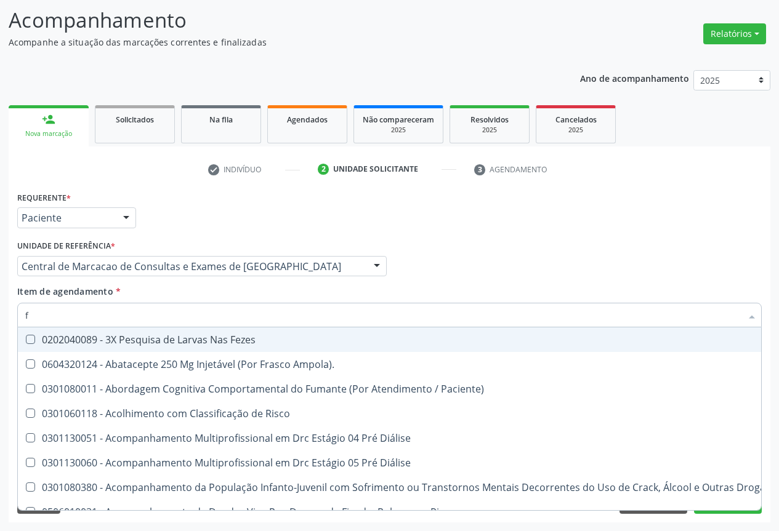
type input "fe"
checkbox Urina "false"
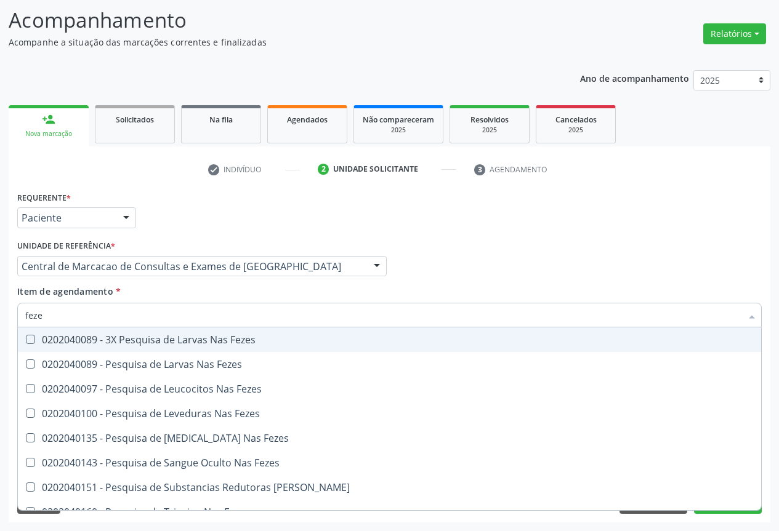
type input "fezes"
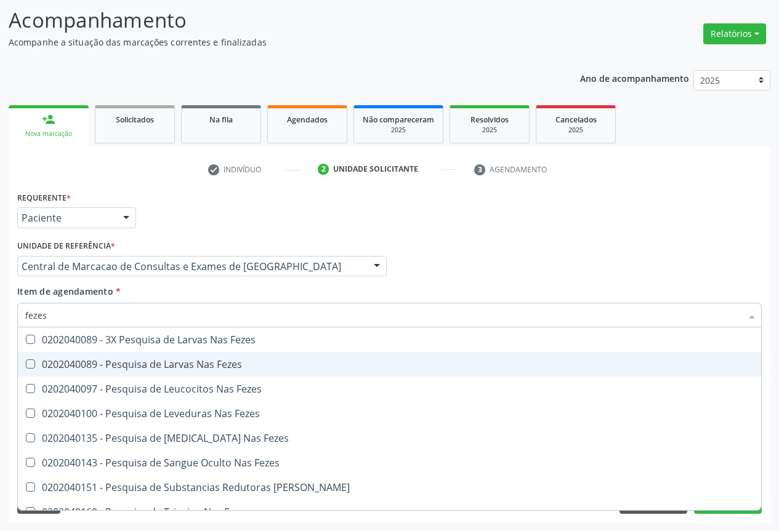
click at [96, 362] on div "0202040089 - Pesquisa de Larvas Nas Fezes" at bounding box center [389, 364] width 728 height 10
checkbox Fezes "true"
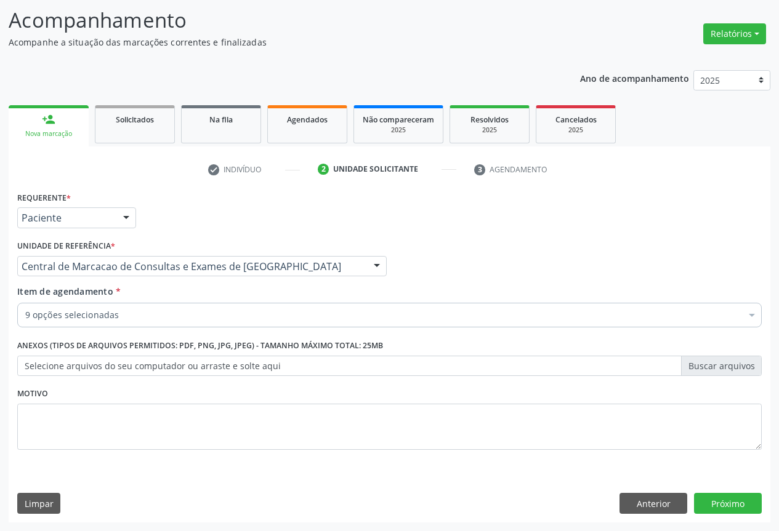
checkbox Glicose "true"
checkbox Ureia "true"
checkbox Creatinina "true"
checkbox Hdl "true"
checkbox Ldl "true"
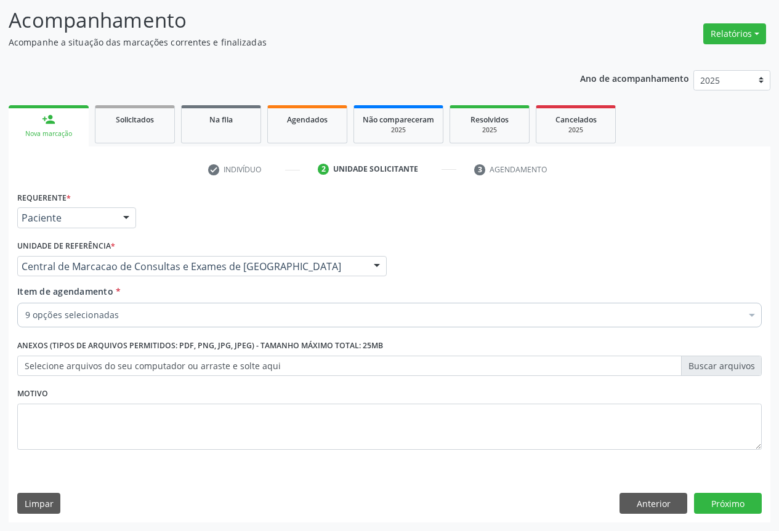
checkbox Total "true"
checkbox Urina "true"
click at [730, 495] on button "Próximo" at bounding box center [728, 503] width 68 height 21
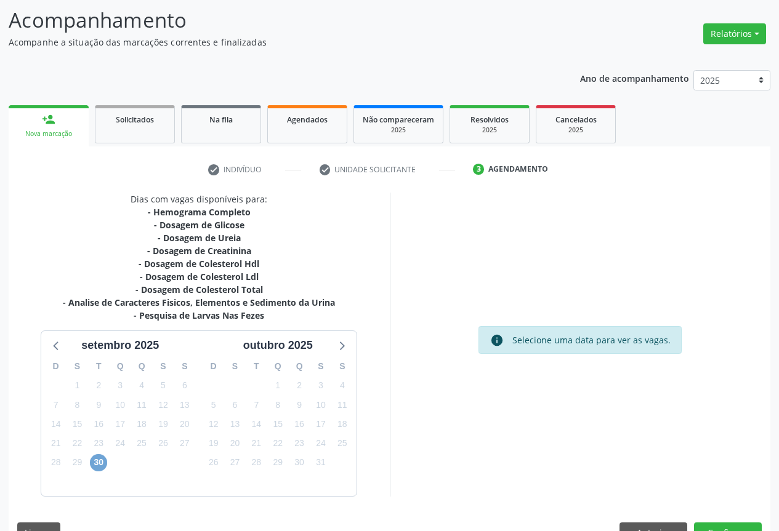
click at [97, 463] on span "30" at bounding box center [98, 462] width 17 height 17
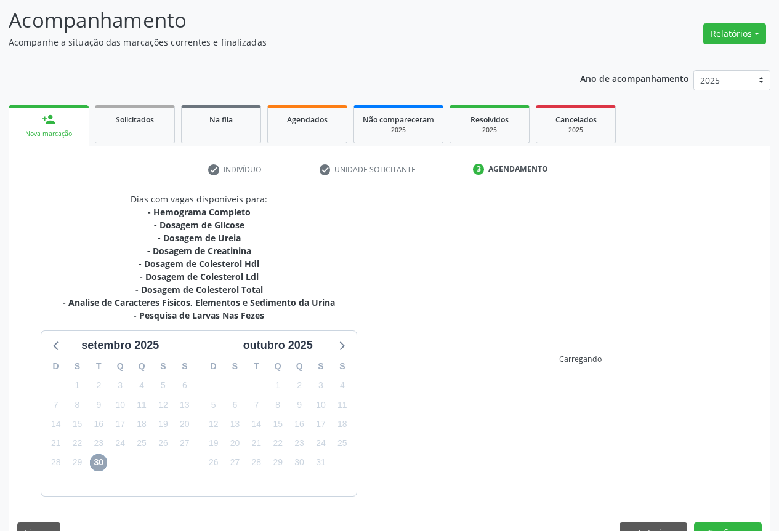
scroll to position [108, 0]
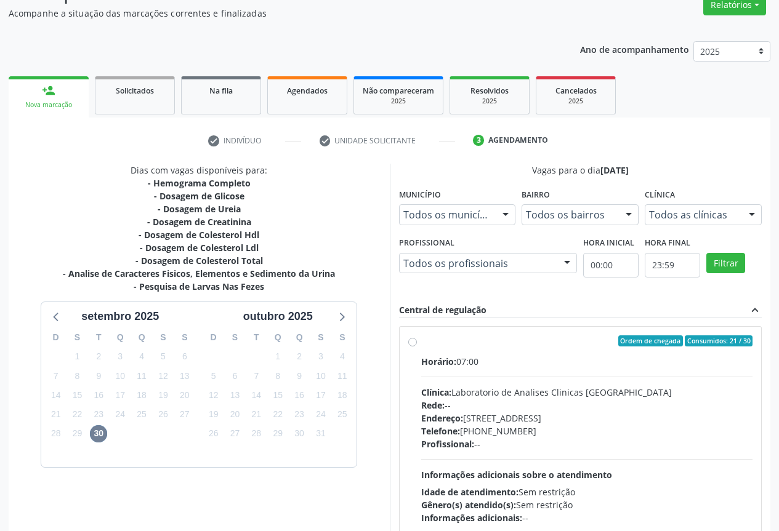
click at [511, 414] on div "Endereço: [STREET_ADDRESS]" at bounding box center [587, 418] width 332 height 13
click at [417, 346] on input "Ordem de chegada Consumidos: 21 / 30 Horário: 07:00 Clínica: Laboratorio de Ana…" at bounding box center [412, 340] width 9 height 11
radio input "true"
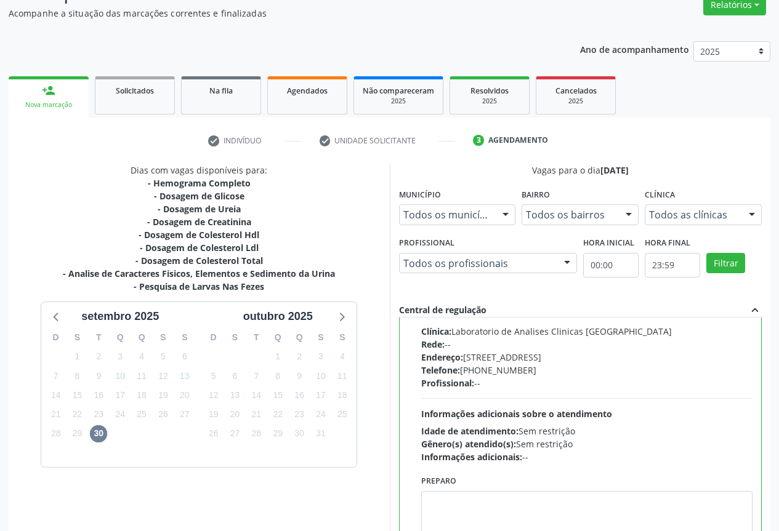
scroll to position [204, 0]
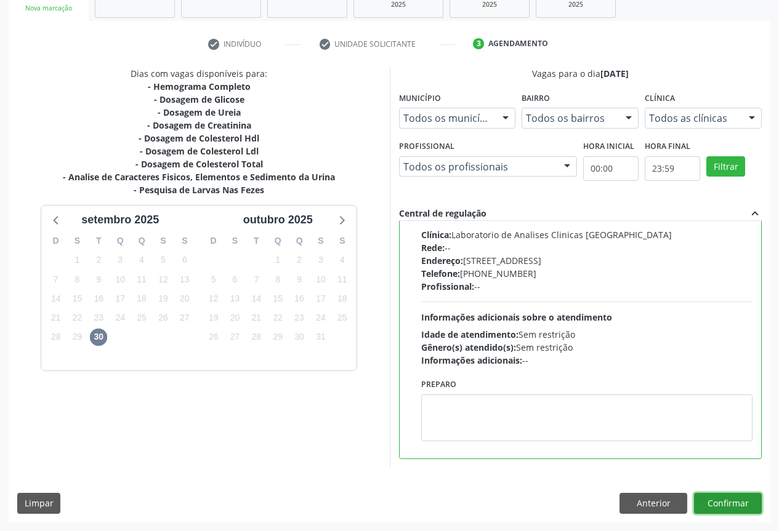
click at [733, 499] on button "Confirmar" at bounding box center [728, 503] width 68 height 21
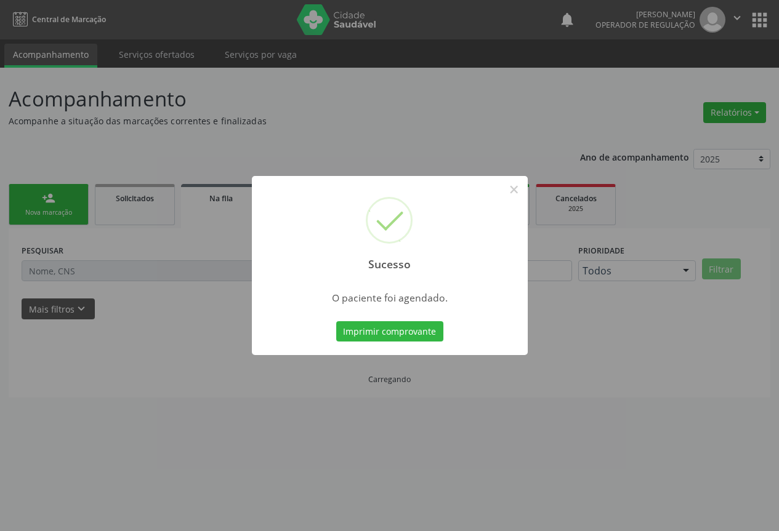
scroll to position [0, 0]
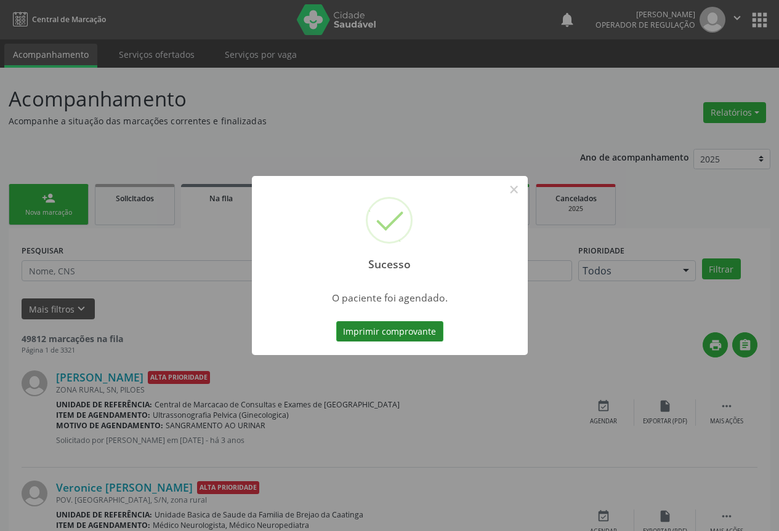
click at [424, 335] on button "Imprimir comprovante" at bounding box center [389, 331] width 107 height 21
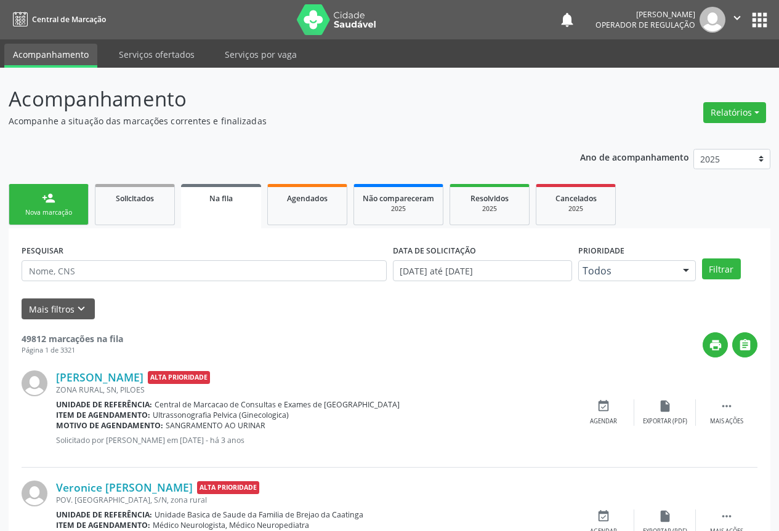
click at [739, 11] on icon "" at bounding box center [737, 18] width 14 height 14
click at [705, 73] on link "Sair" at bounding box center [705, 74] width 85 height 17
